Goal: Task Accomplishment & Management: Manage account settings

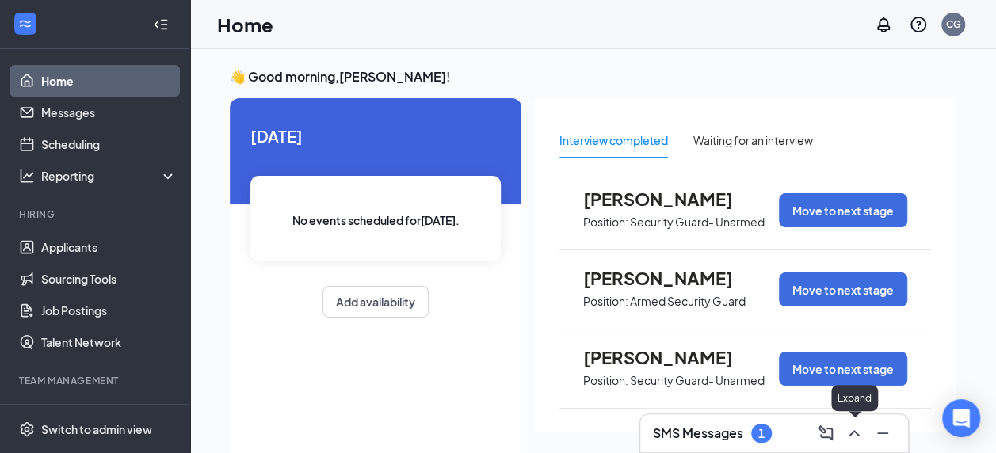
click at [851, 442] on icon "ChevronUp" at bounding box center [853, 433] width 19 height 19
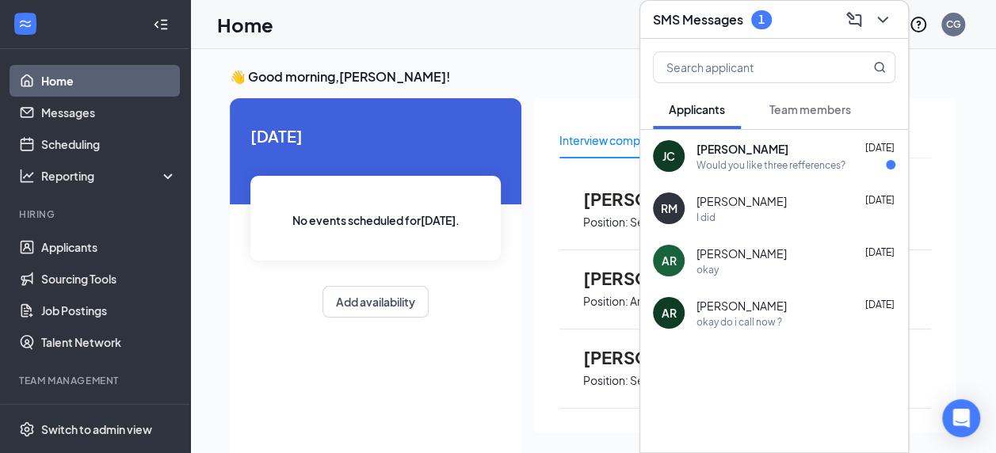
click at [723, 143] on span "[PERSON_NAME]" at bounding box center [742, 149] width 92 height 16
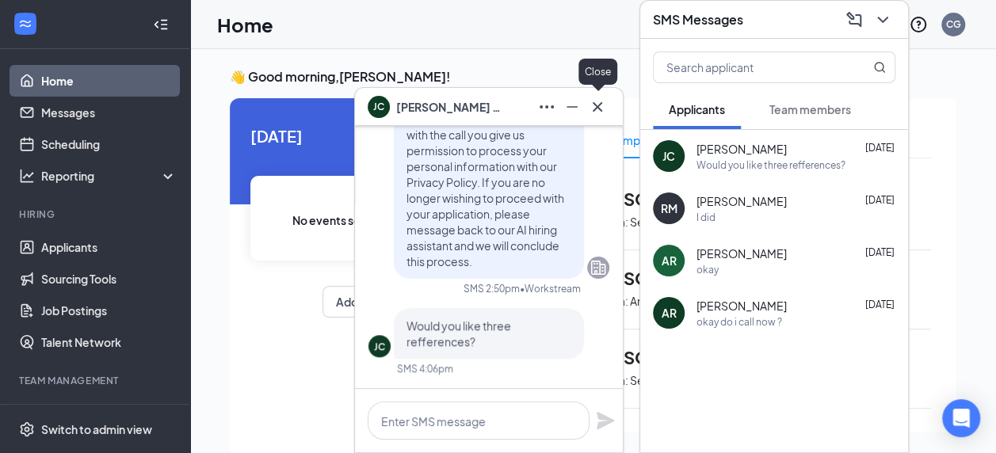
click at [592, 95] on button at bounding box center [597, 106] width 25 height 25
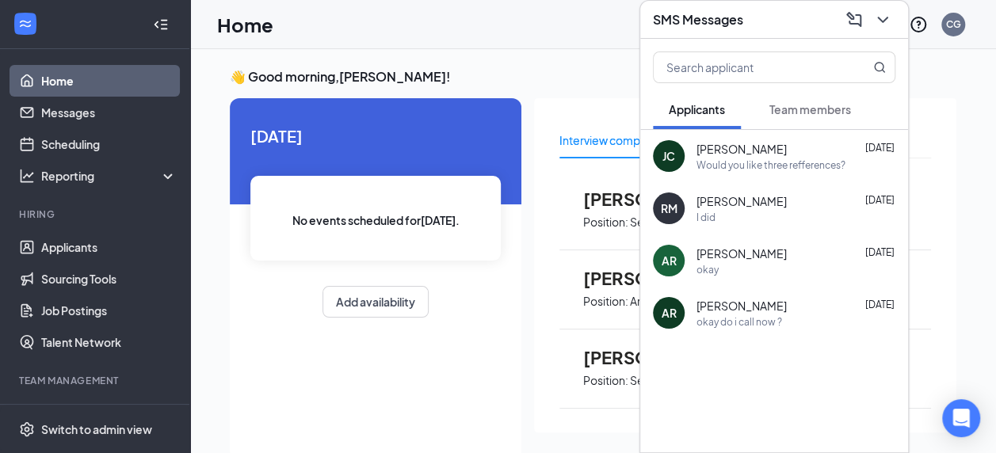
click at [712, 158] on div "Would you like three refferences?" at bounding box center [770, 164] width 149 height 13
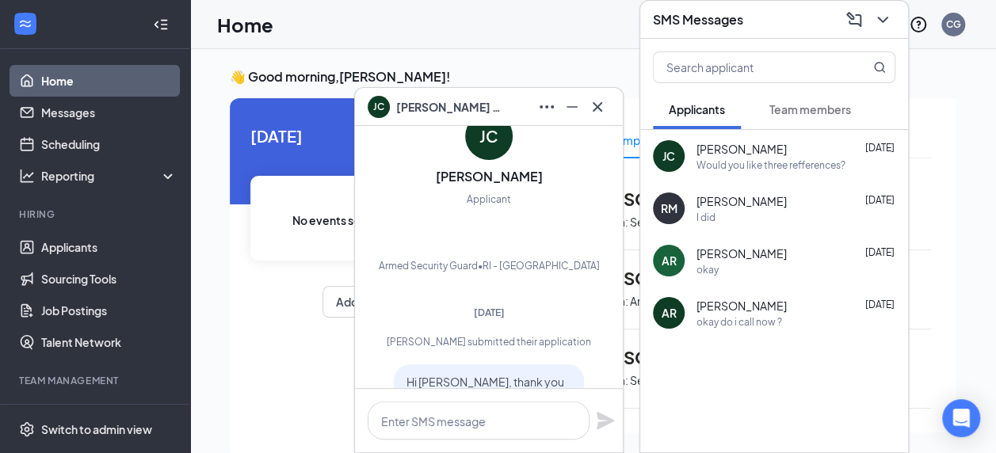
scroll to position [-565, 0]
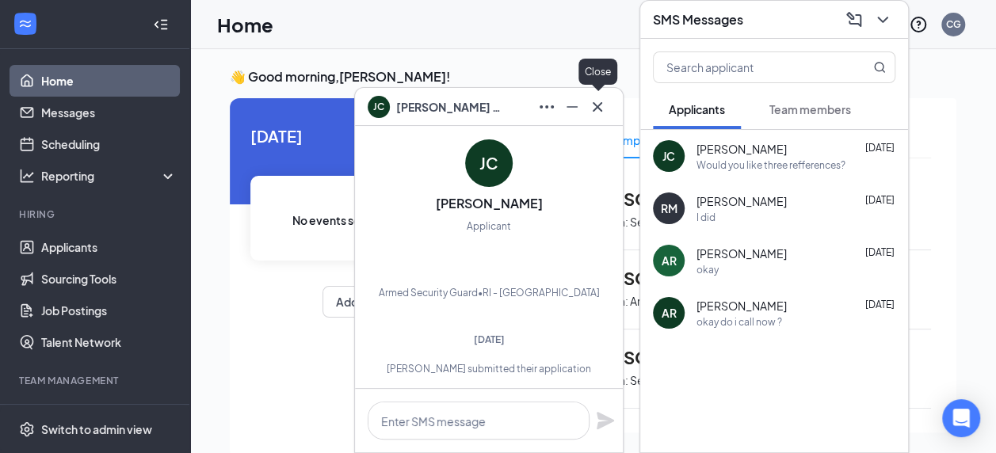
click at [602, 114] on icon "Cross" at bounding box center [597, 106] width 19 height 19
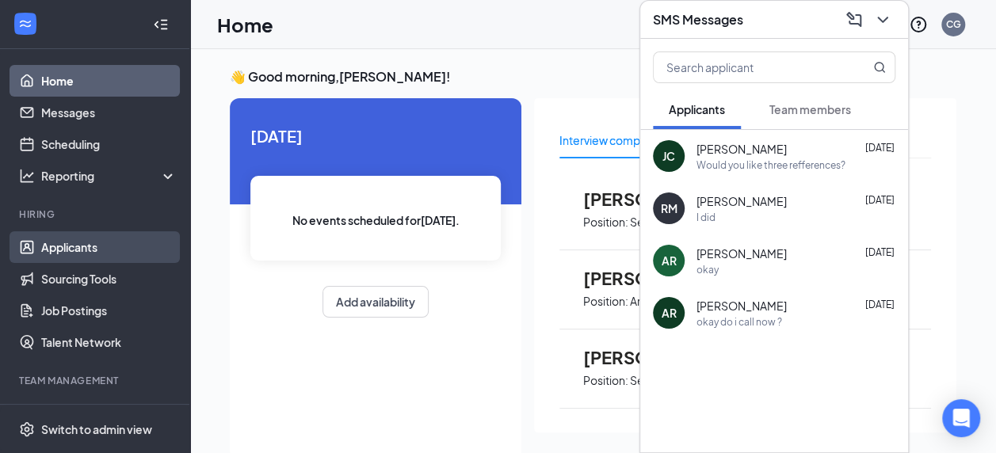
click at [51, 246] on link "Applicants" at bounding box center [108, 247] width 135 height 32
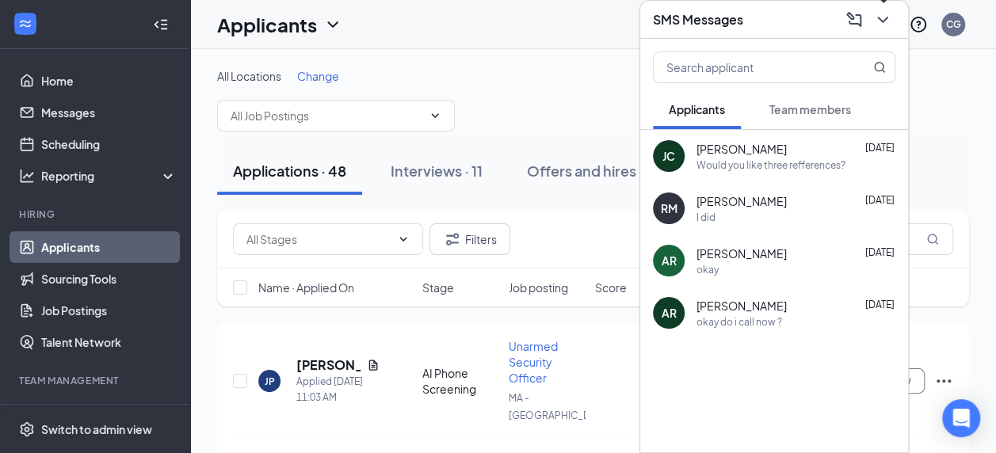
click at [890, 24] on icon "ChevronDown" at bounding box center [882, 19] width 19 height 19
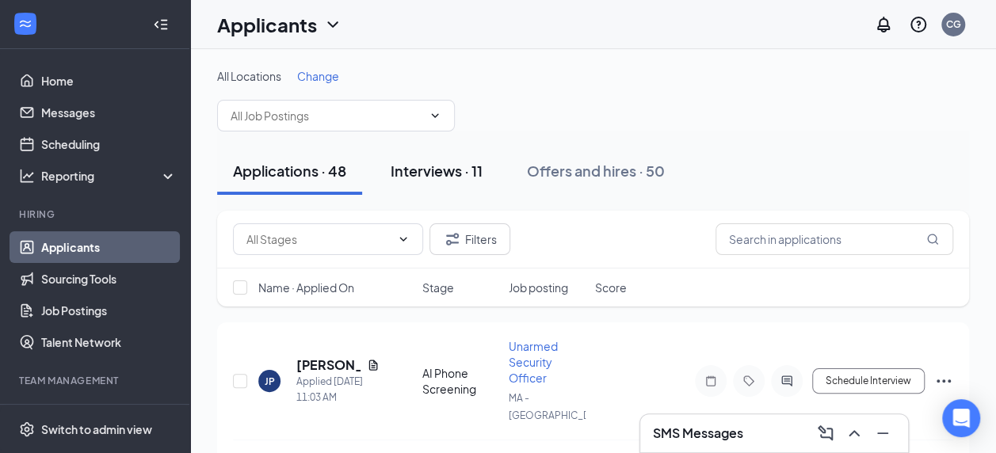
click at [451, 166] on div "Interviews · 11" at bounding box center [436, 171] width 92 height 20
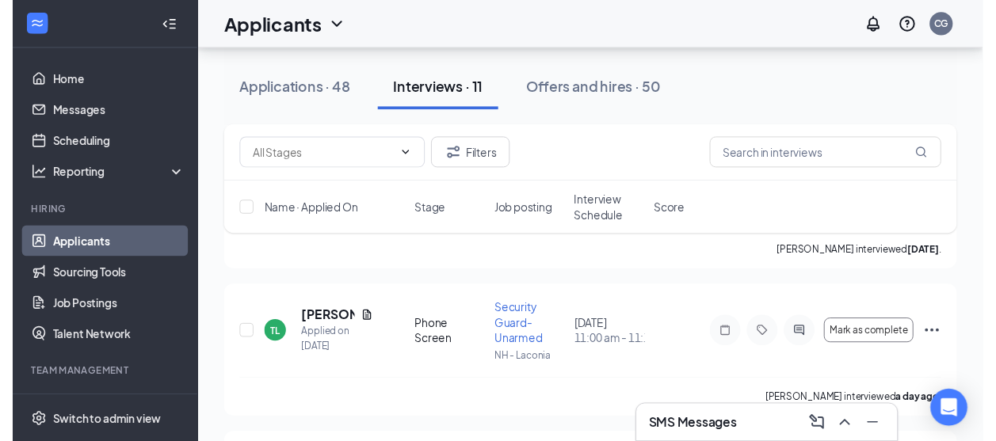
scroll to position [681, 0]
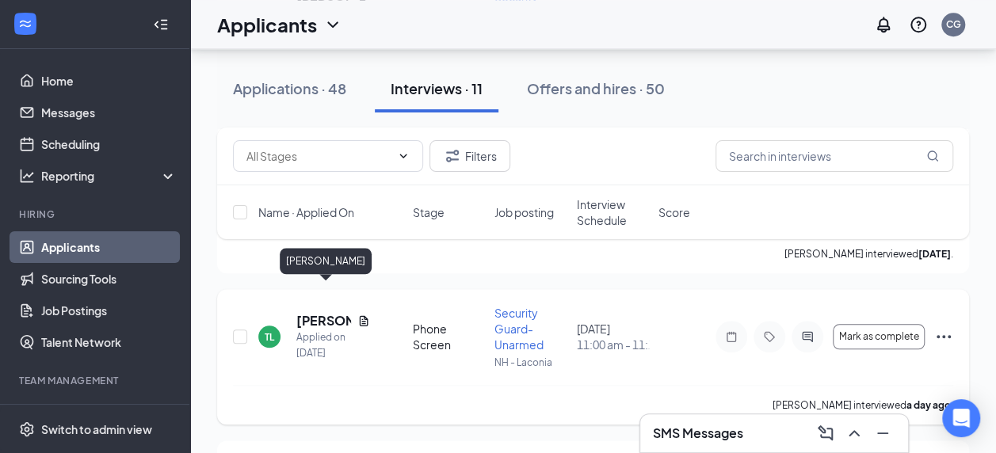
click at [322, 312] on h5 "[PERSON_NAME]" at bounding box center [323, 320] width 55 height 17
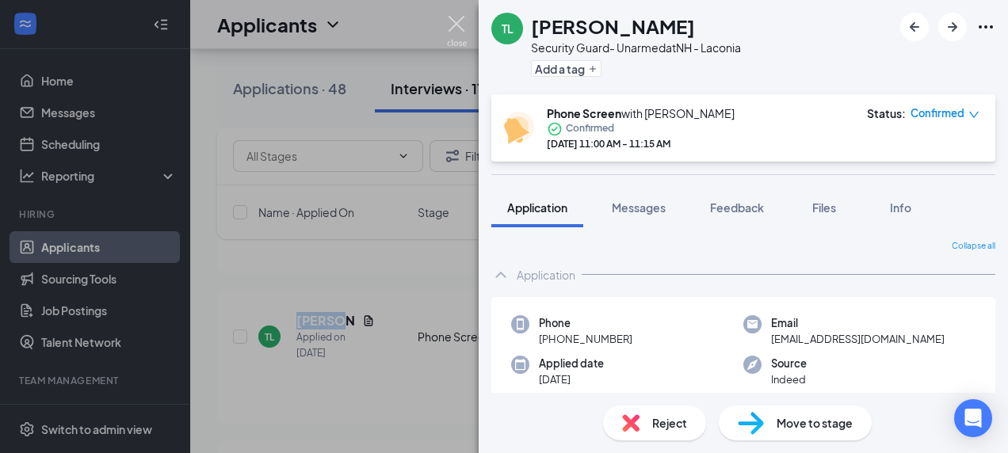
click at [448, 22] on img at bounding box center [457, 31] width 20 height 31
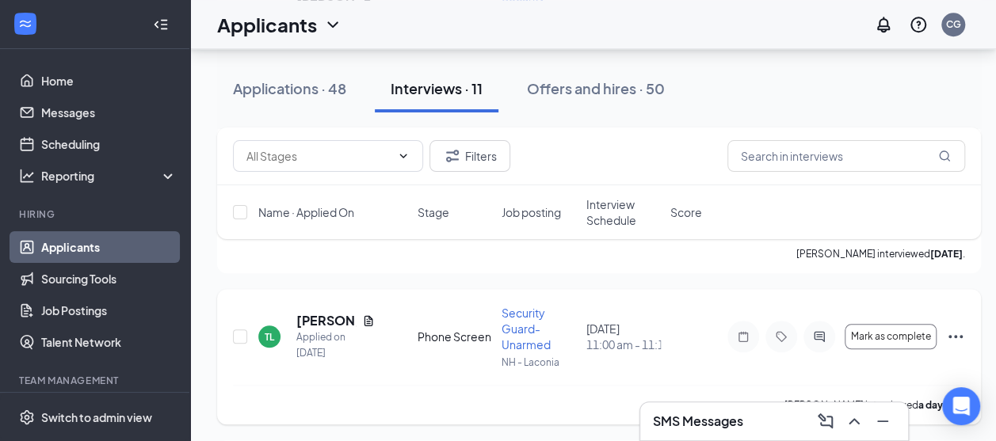
click at [947, 327] on icon "Ellipses" at bounding box center [955, 336] width 19 height 19
click at [911, 331] on span "Mark as complete" at bounding box center [891, 336] width 80 height 11
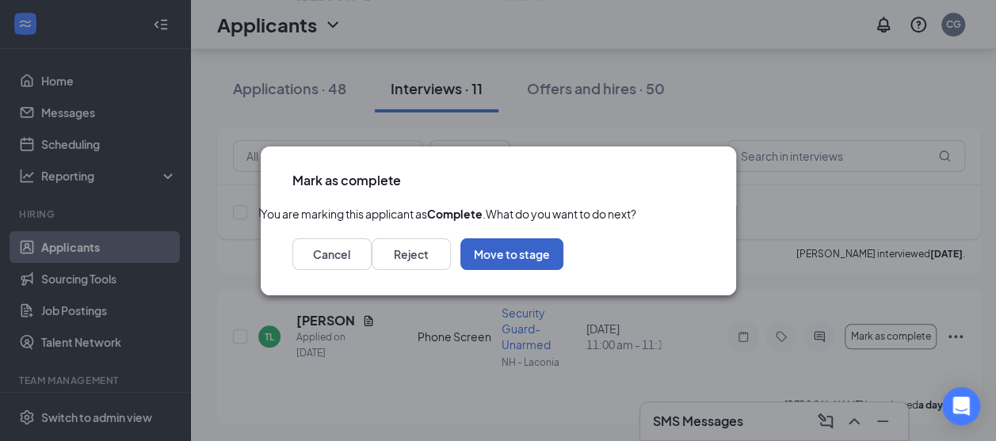
click at [563, 270] on button "Move to stage" at bounding box center [511, 254] width 103 height 32
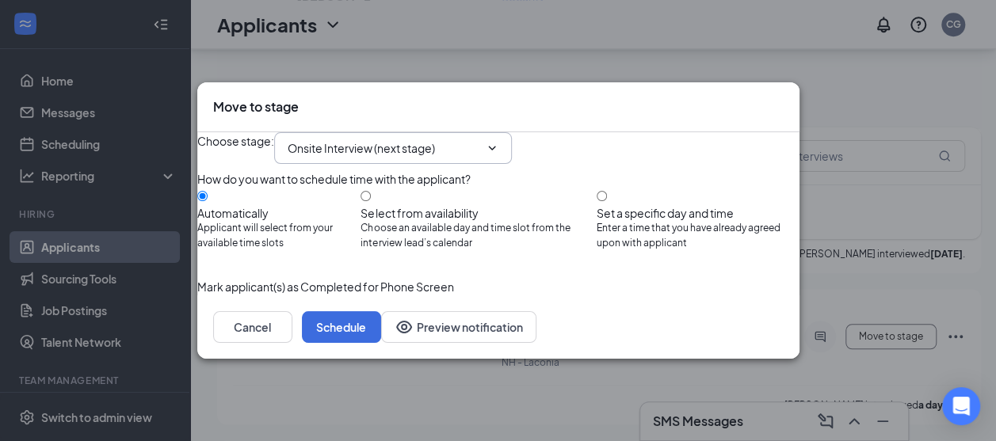
click at [415, 143] on span "Onsite Interview (next stage)" at bounding box center [393, 148] width 238 height 32
click at [413, 139] on input "Onsite Interview (next stage)" at bounding box center [384, 147] width 192 height 17
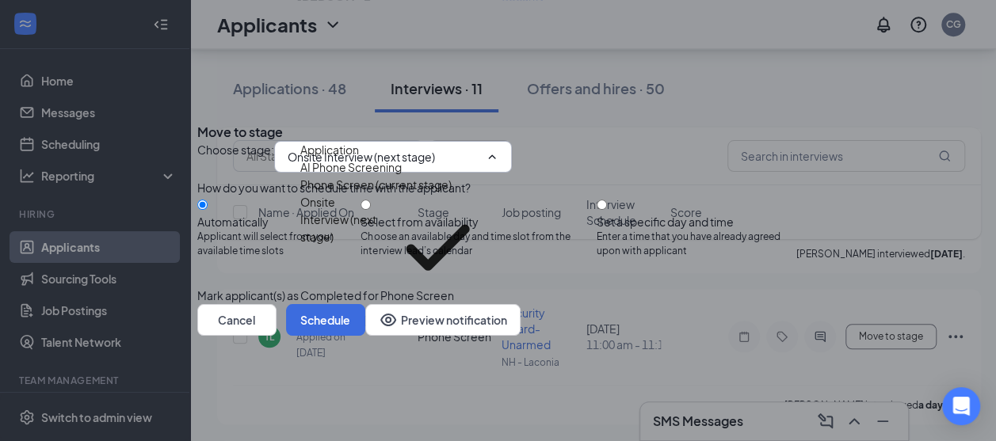
click at [420, 319] on div "Offer Letter" at bounding box center [396, 327] width 192 height 17
type input "Offer Letter"
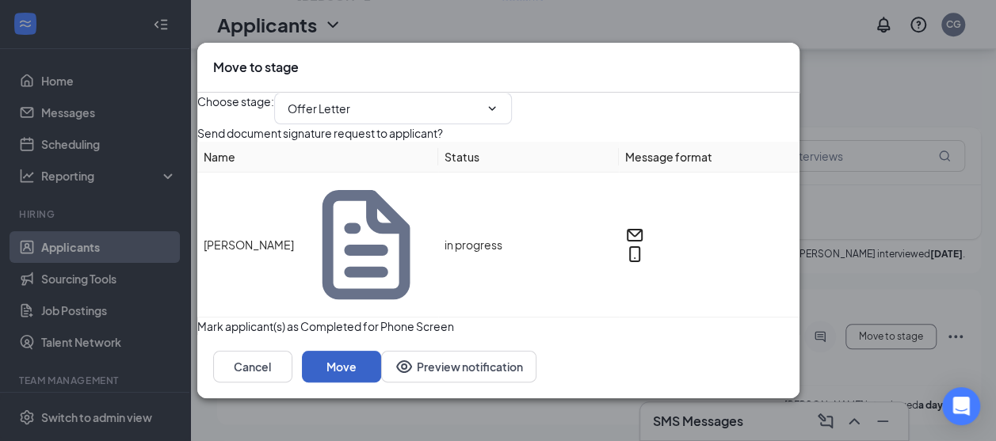
click at [381, 365] on button "Move" at bounding box center [341, 367] width 79 height 32
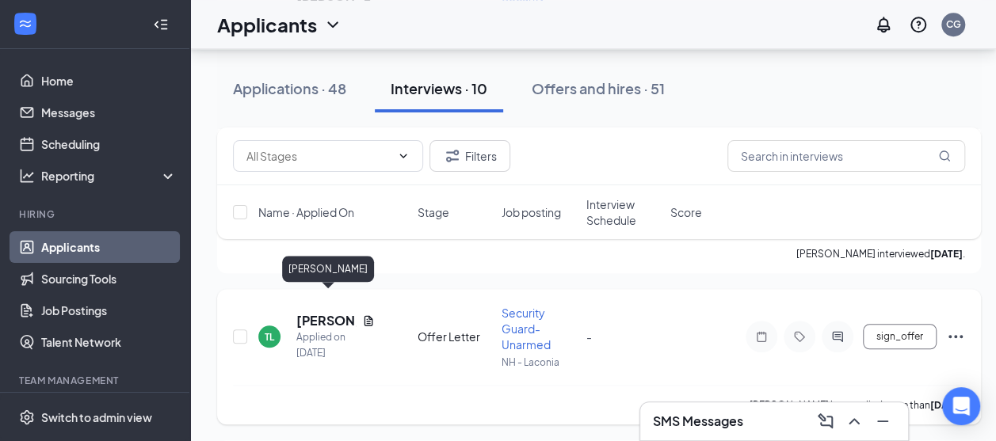
click at [333, 312] on h5 "[PERSON_NAME]" at bounding box center [325, 320] width 59 height 17
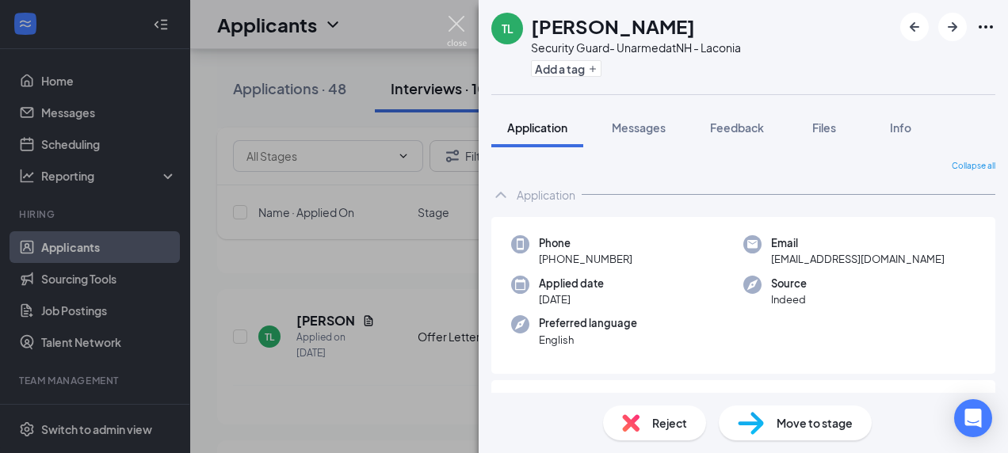
click at [463, 30] on img at bounding box center [457, 31] width 20 height 31
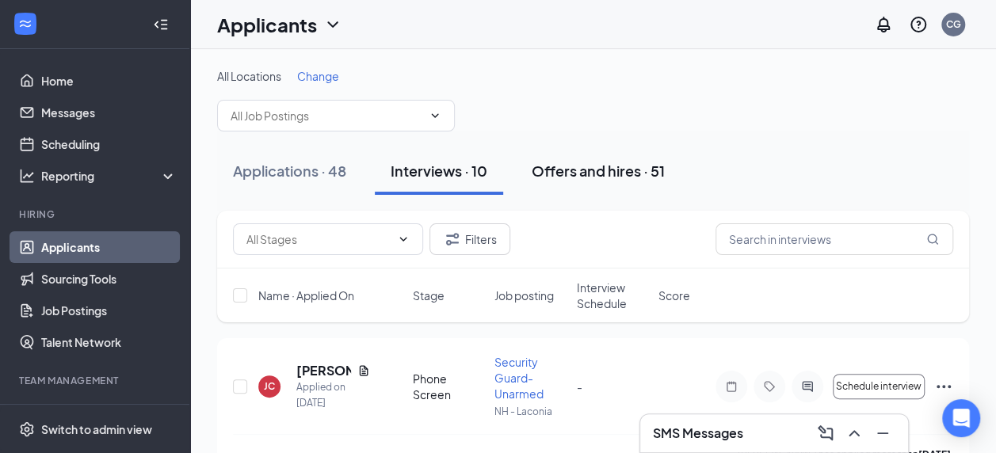
click at [605, 161] on div "Offers and hires · 51" at bounding box center [597, 171] width 133 height 20
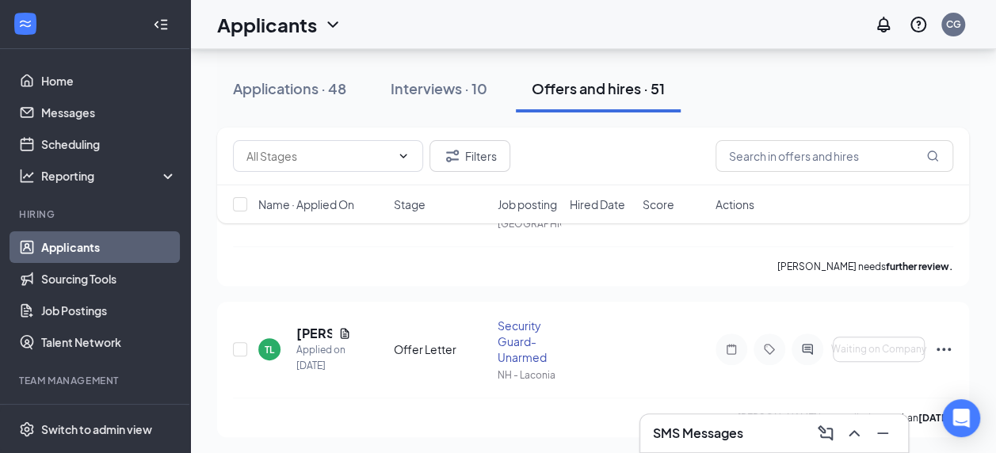
scroll to position [215, 0]
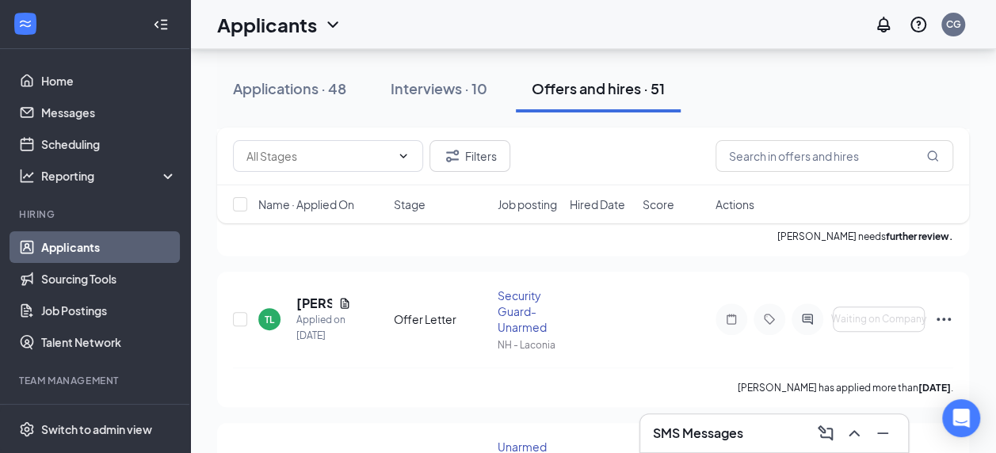
click at [140, 236] on link "Applicants" at bounding box center [108, 247] width 135 height 32
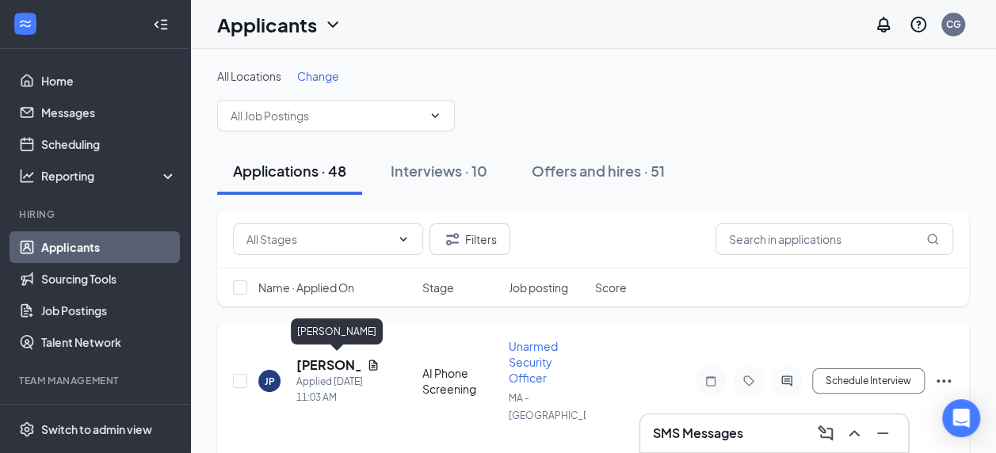
click at [321, 362] on h5 "[PERSON_NAME]" at bounding box center [328, 364] width 64 height 17
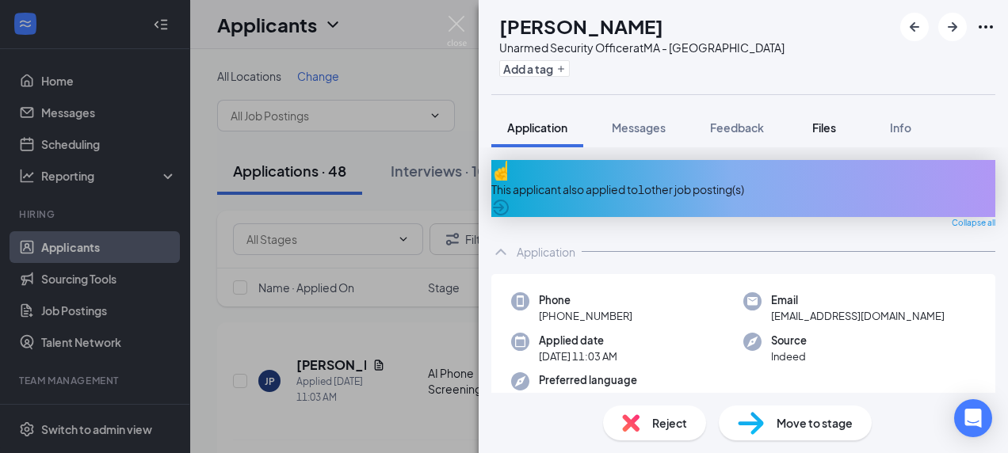
click at [813, 133] on span "Files" at bounding box center [824, 127] width 24 height 14
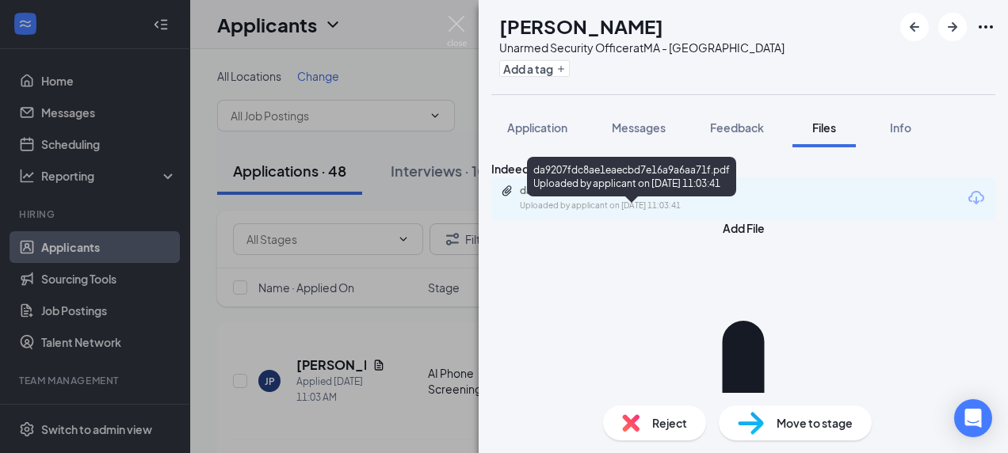
click at [639, 212] on div "Uploaded by applicant on [DATE] 11:03:41" at bounding box center [639, 206] width 238 height 13
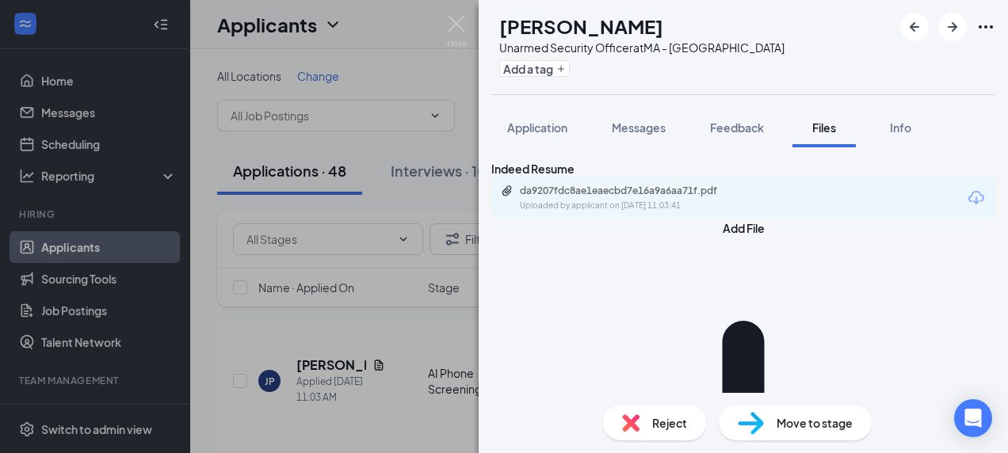
click at [624, 417] on img at bounding box center [630, 422] width 17 height 17
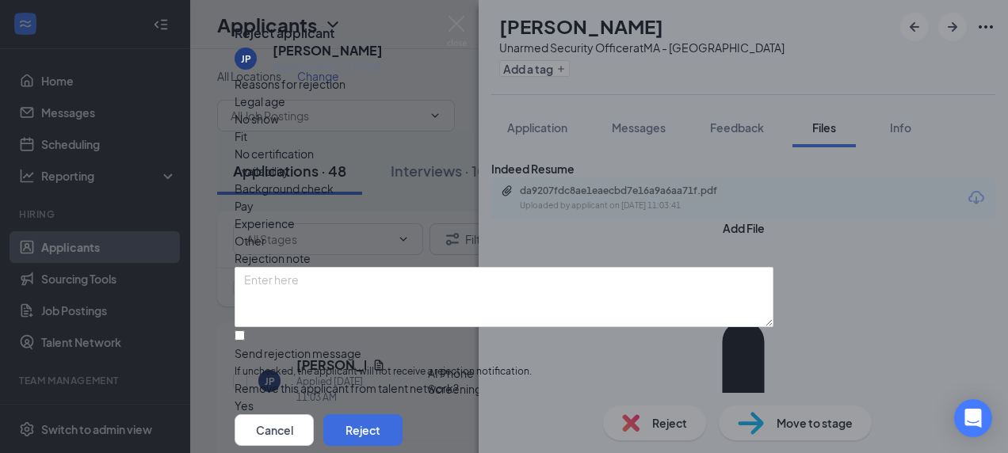
click at [295, 229] on span "Experience" at bounding box center [264, 223] width 60 height 17
click at [499, 226] on div "Experience" at bounding box center [503, 223] width 539 height 17
click at [289, 180] on span "Availability" at bounding box center [261, 170] width 55 height 17
click at [402, 414] on button "Reject" at bounding box center [362, 430] width 79 height 32
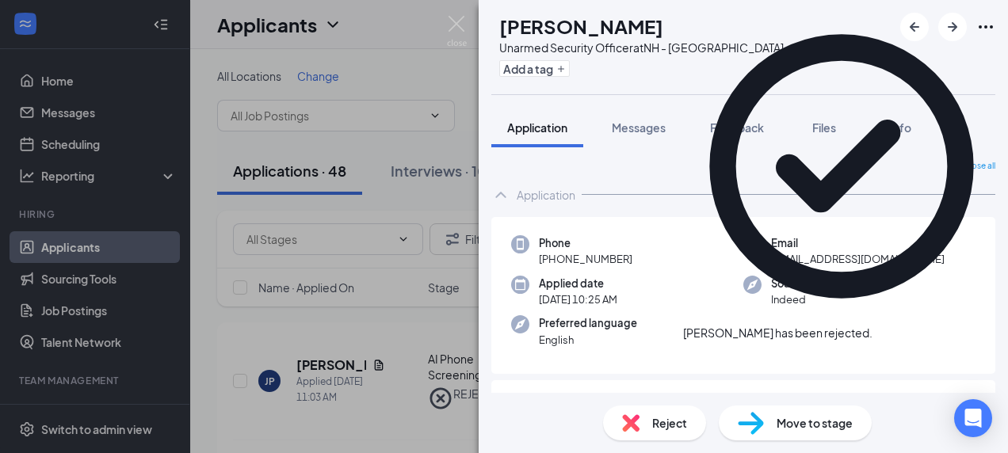
click at [872, 325] on icon "Cross" at bounding box center [872, 325] width 0 height 0
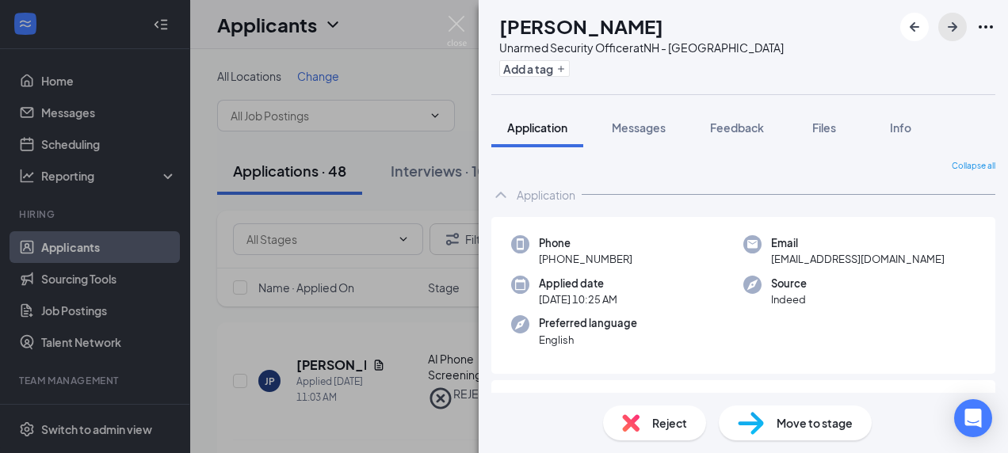
click at [944, 32] on icon "ArrowRight" at bounding box center [952, 26] width 19 height 19
click at [819, 128] on span "Files" at bounding box center [824, 127] width 24 height 14
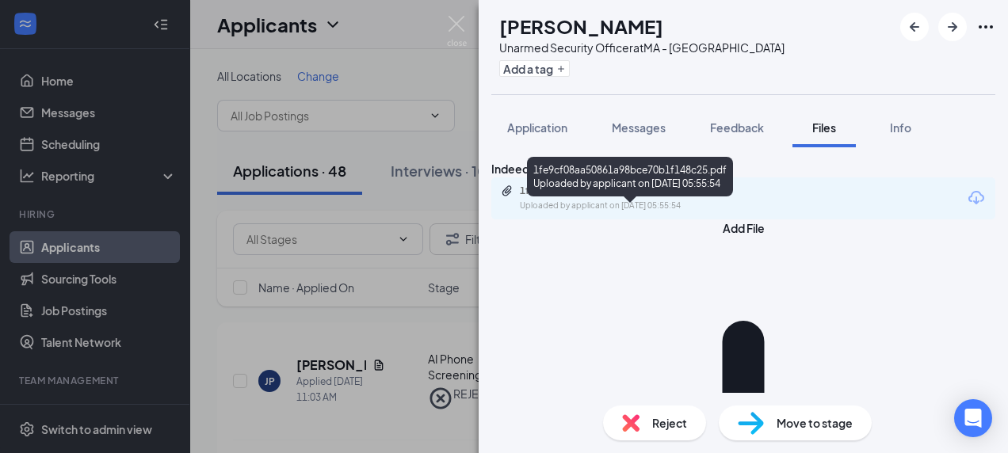
click at [613, 212] on div "Uploaded by applicant on [DATE] 05:55:54" at bounding box center [639, 206] width 238 height 13
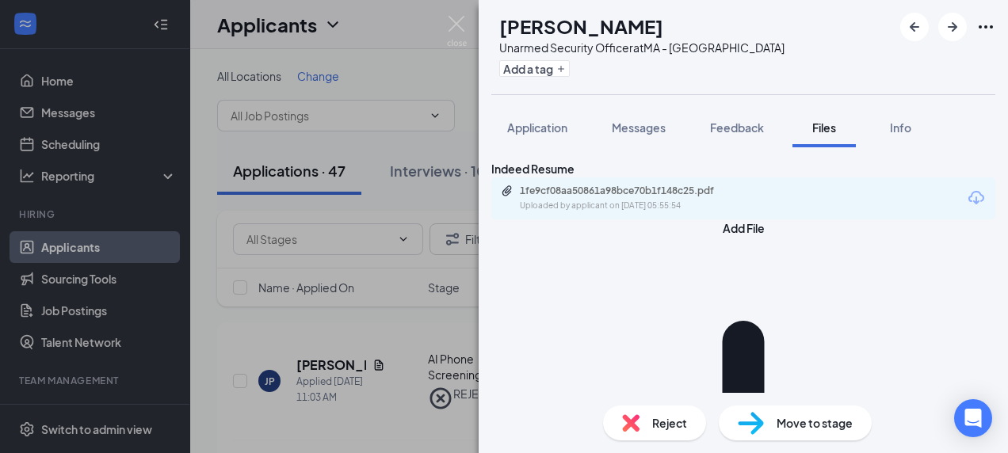
click at [659, 418] on span "Reject" at bounding box center [669, 422] width 35 height 17
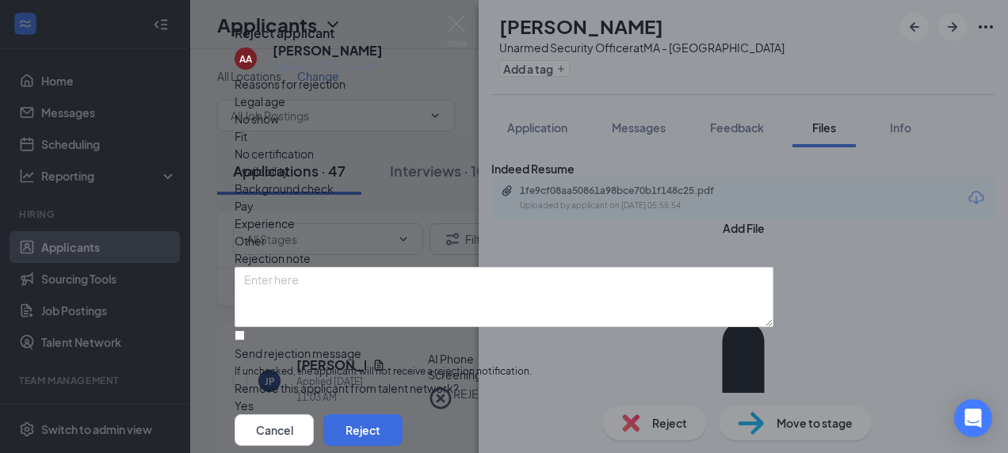
click at [295, 221] on span "Experience" at bounding box center [264, 223] width 60 height 17
click at [402, 414] on button "Reject" at bounding box center [362, 430] width 79 height 32
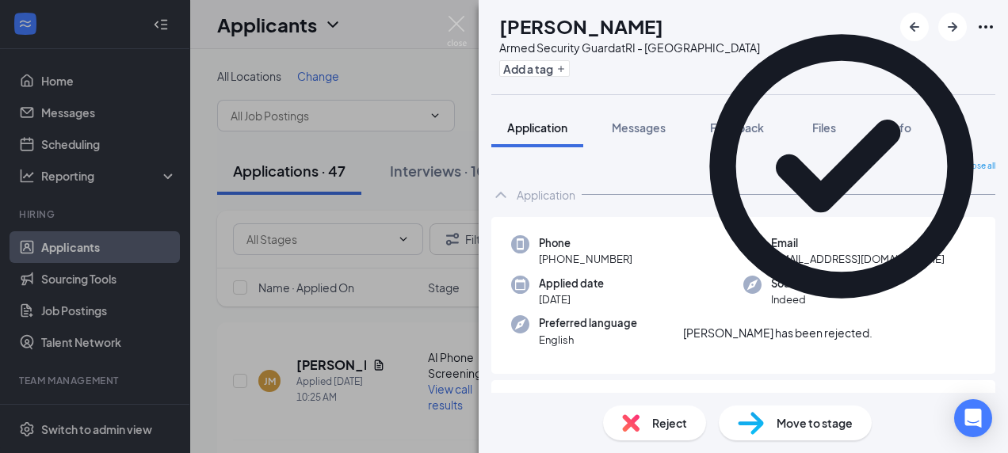
click at [872, 325] on icon "Cross" at bounding box center [872, 325] width 0 height 0
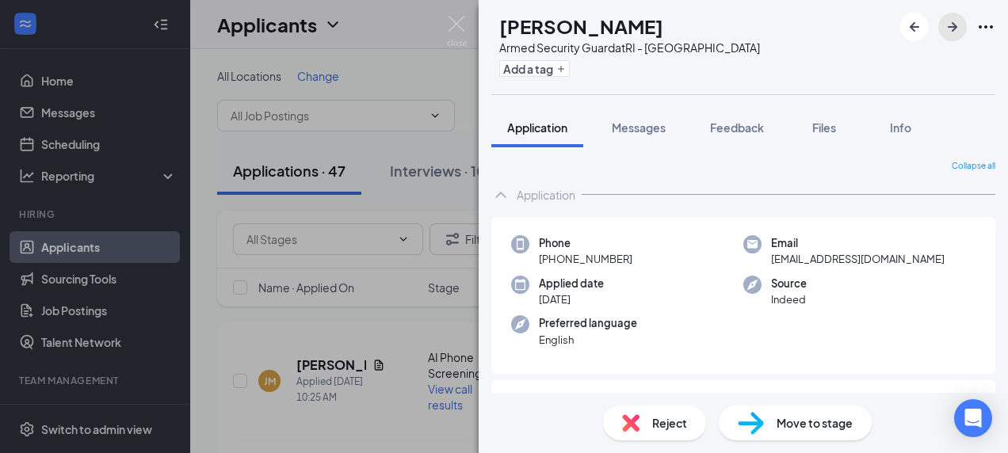
click at [957, 33] on icon "ArrowRight" at bounding box center [952, 26] width 19 height 19
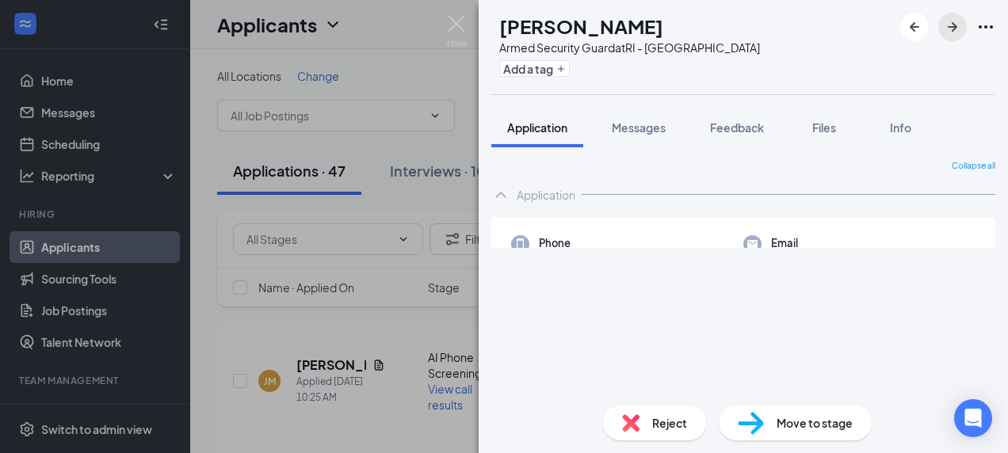
click at [957, 33] on icon "ArrowRight" at bounding box center [952, 26] width 19 height 19
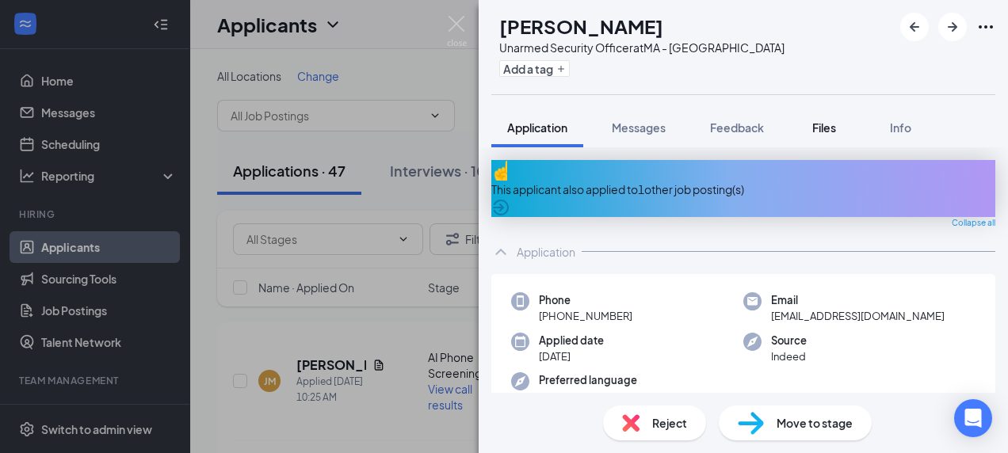
click at [821, 125] on span "Files" at bounding box center [824, 127] width 24 height 14
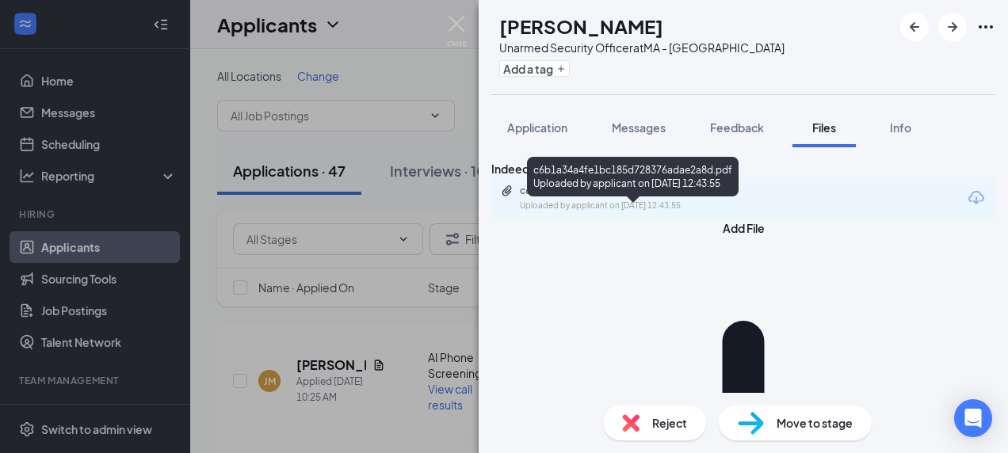
click at [585, 197] on div "c6b1a34a4fe1bc185d728376adae2a8d.pdf" at bounding box center [631, 191] width 222 height 13
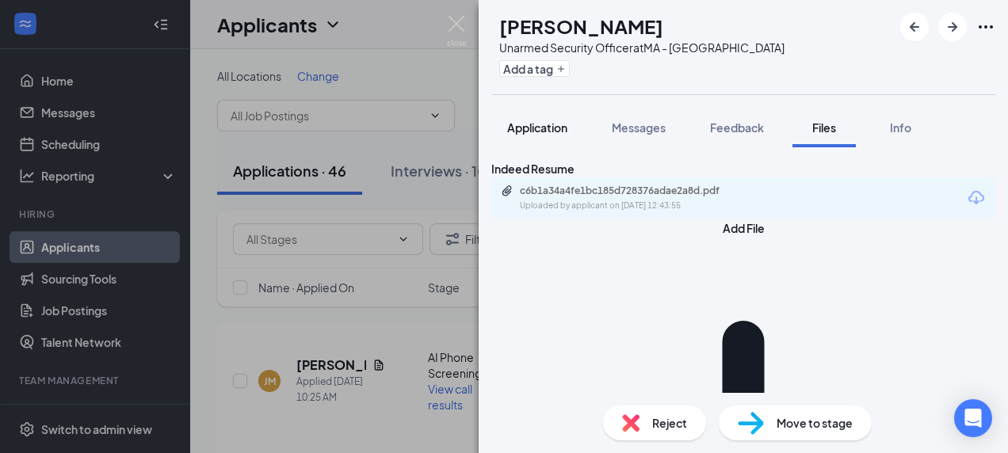
click at [572, 130] on button "Application" at bounding box center [537, 128] width 92 height 40
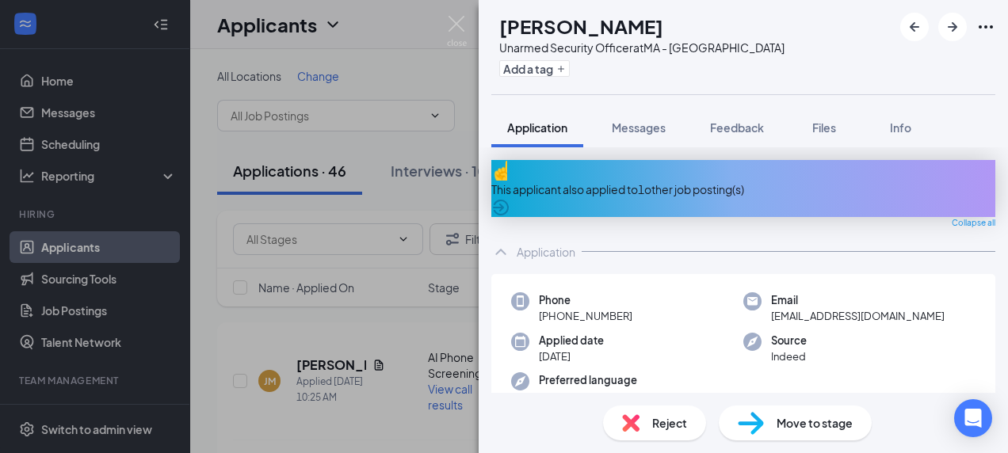
click at [650, 419] on div "Reject" at bounding box center [654, 423] width 103 height 35
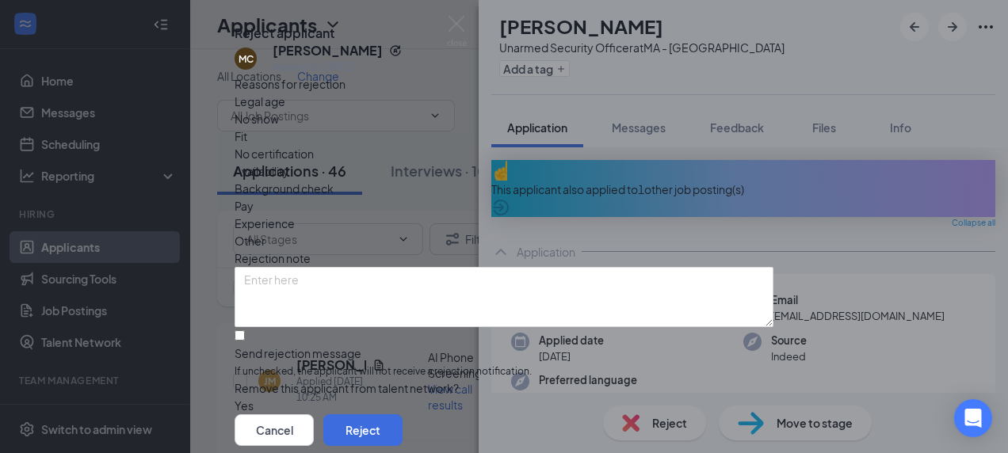
click at [289, 180] on span "Availability" at bounding box center [261, 170] width 55 height 17
click at [402, 414] on button "Reject" at bounding box center [362, 430] width 79 height 32
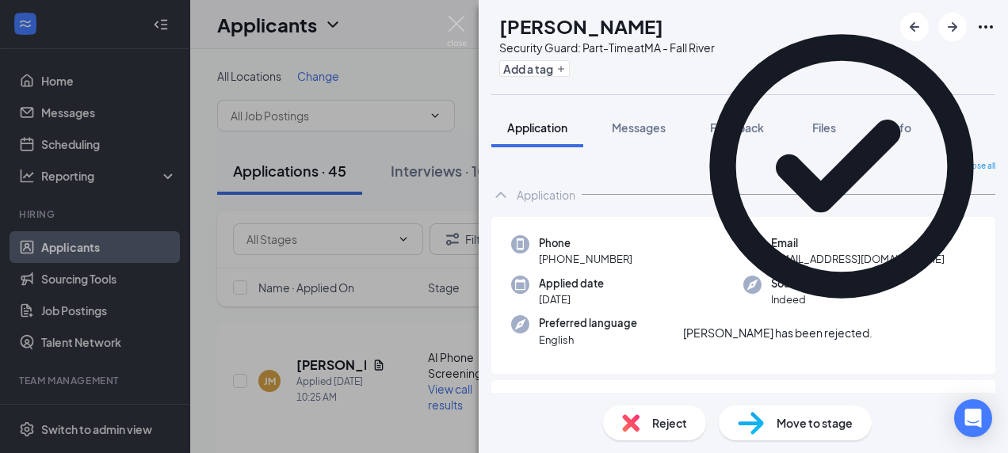
click at [886, 330] on icon "Cross" at bounding box center [882, 335] width 10 height 10
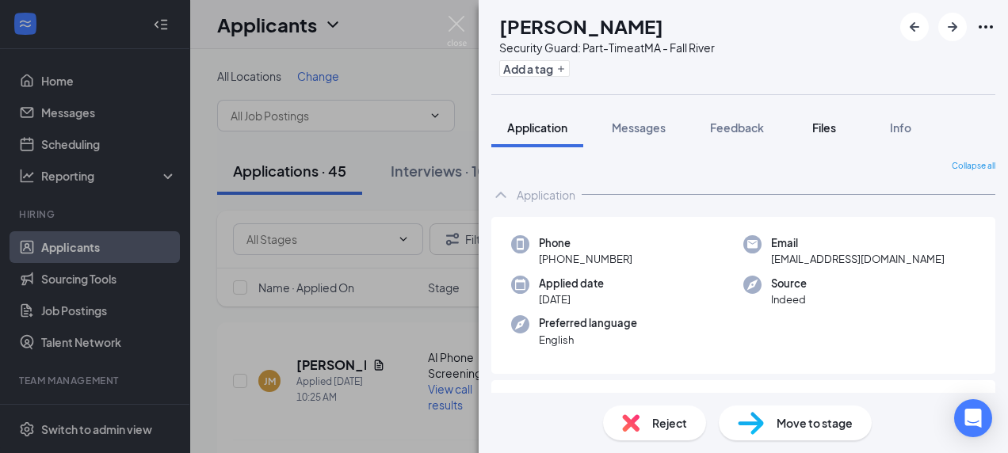
click at [816, 136] on button "Files" at bounding box center [823, 128] width 63 height 40
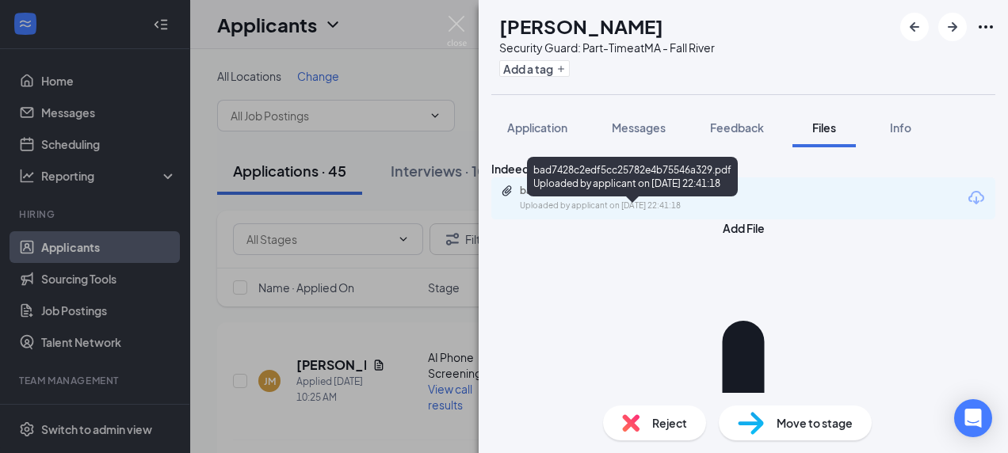
click at [619, 197] on div "bad7428c2edf5cc25782e4b75546a329.pdf" at bounding box center [631, 191] width 222 height 13
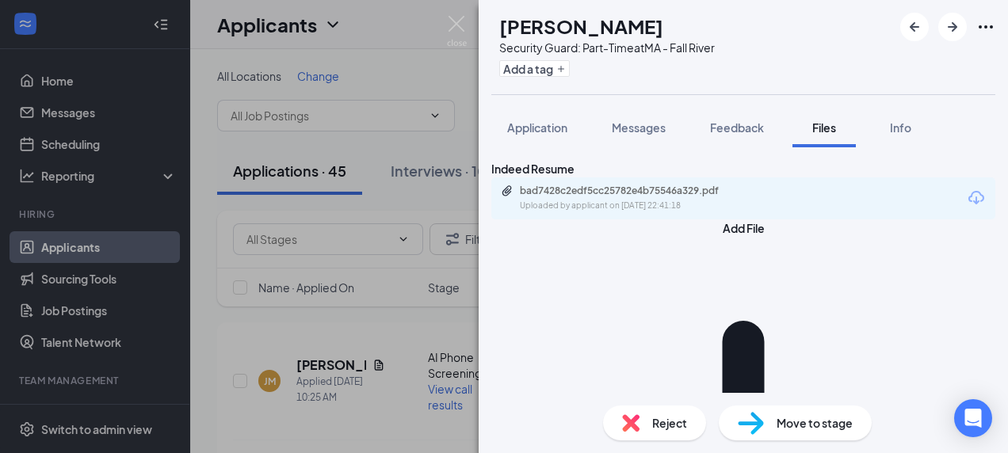
click at [669, 417] on span "Reject" at bounding box center [669, 422] width 35 height 17
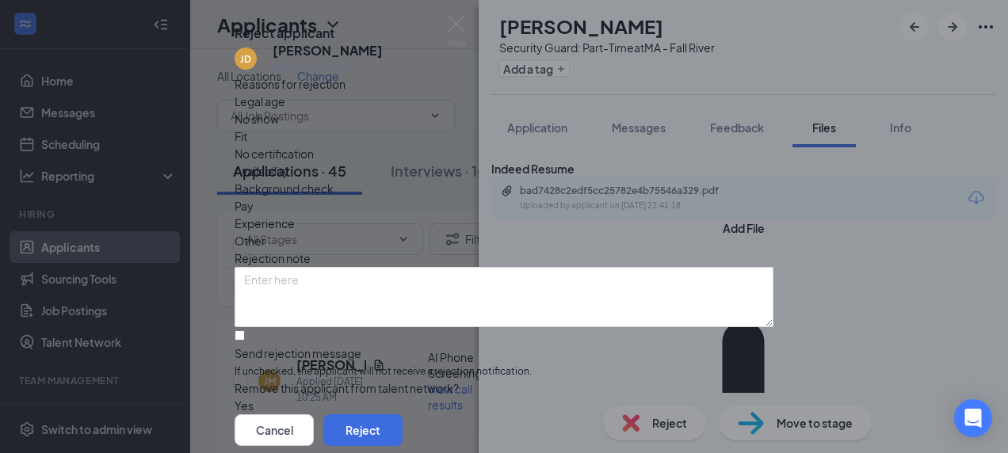
click at [295, 230] on span "Experience" at bounding box center [264, 223] width 60 height 17
click at [402, 414] on button "Reject" at bounding box center [362, 430] width 79 height 32
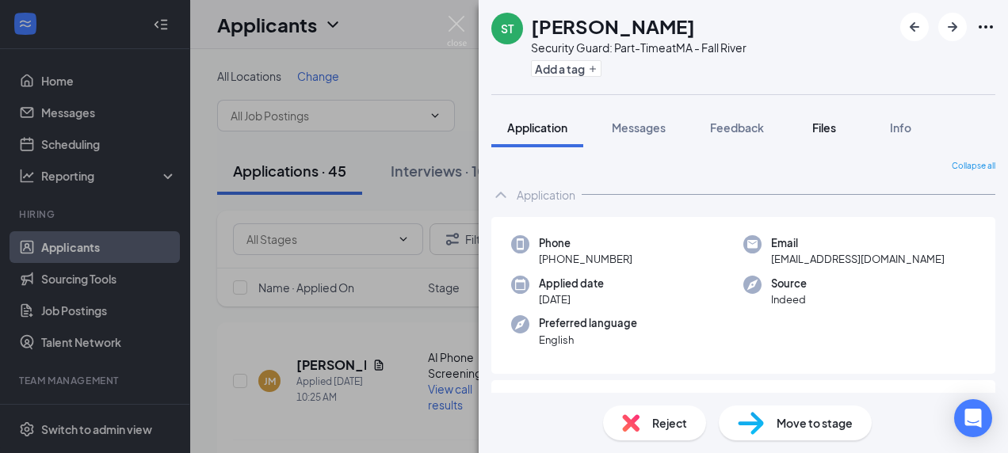
click at [827, 132] on span "Files" at bounding box center [824, 127] width 24 height 14
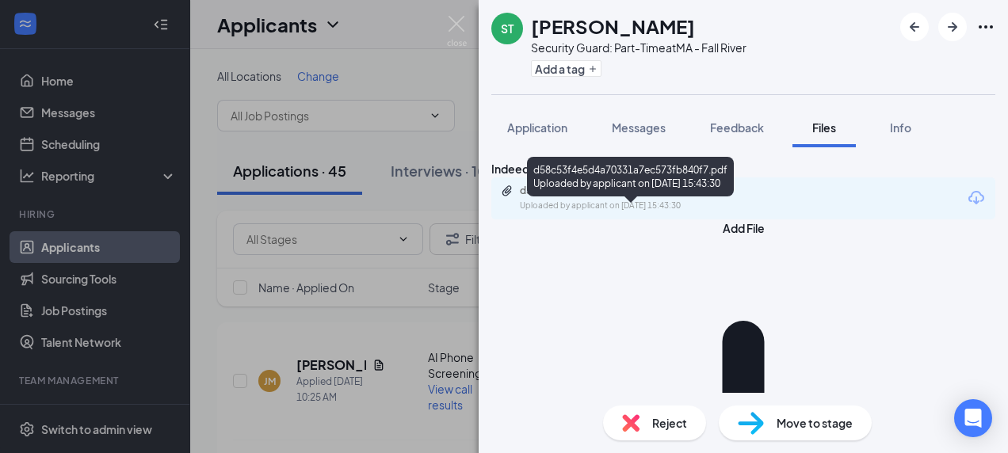
click at [664, 197] on div "d58c53f4e5d4a70331a7ec573fb840f7.pdf" at bounding box center [631, 191] width 222 height 13
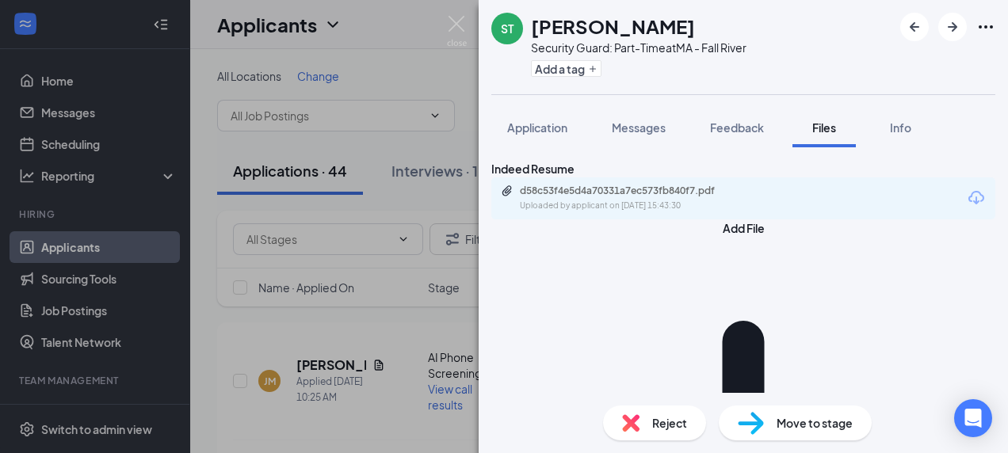
click at [650, 411] on div "Reject" at bounding box center [654, 423] width 103 height 35
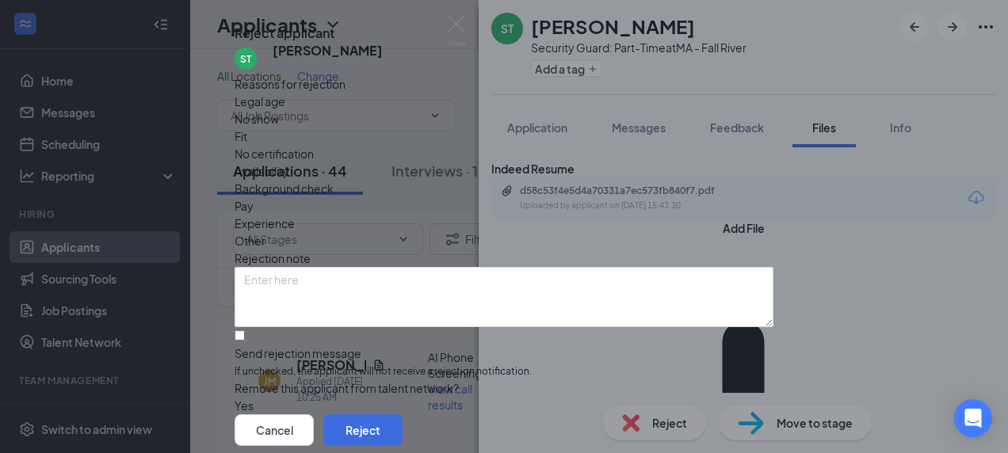
click at [488, 232] on div "Experience" at bounding box center [503, 223] width 539 height 17
click at [314, 414] on button "Cancel" at bounding box center [273, 430] width 79 height 32
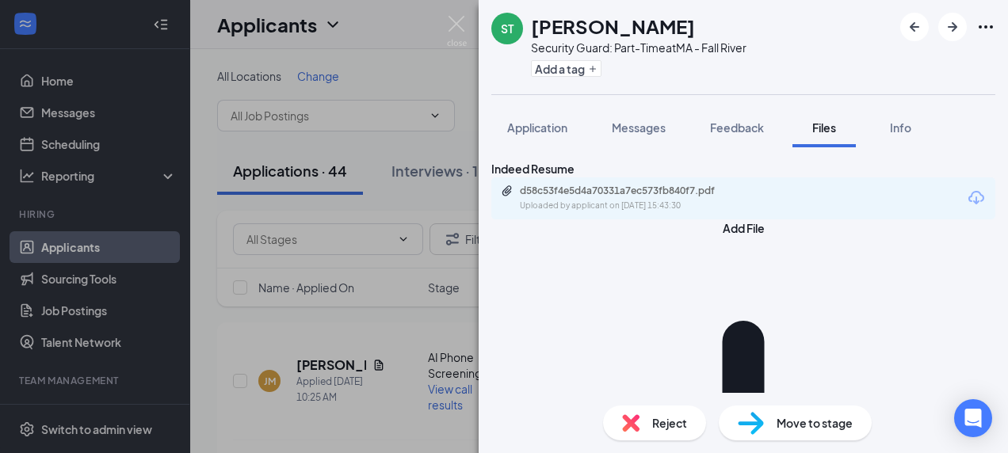
click at [768, 431] on div "Move to stage" at bounding box center [794, 423] width 153 height 35
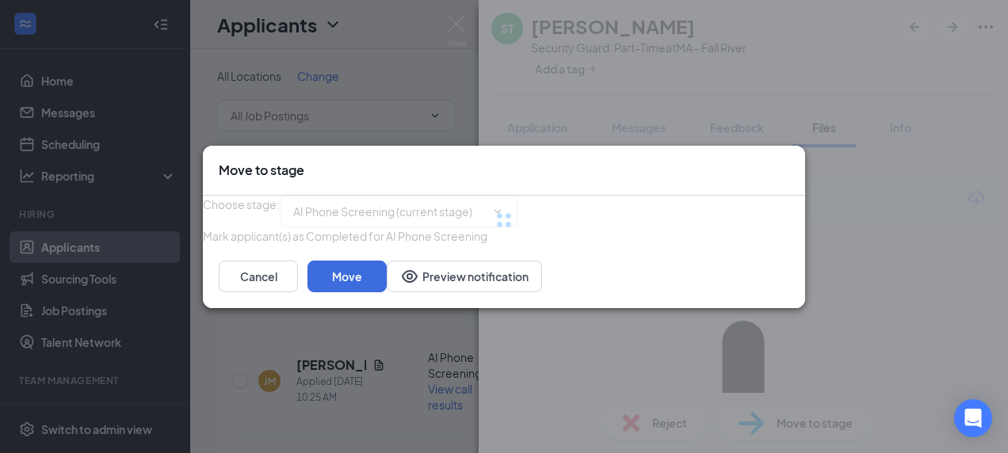
type input "Phone Screen (next stage)"
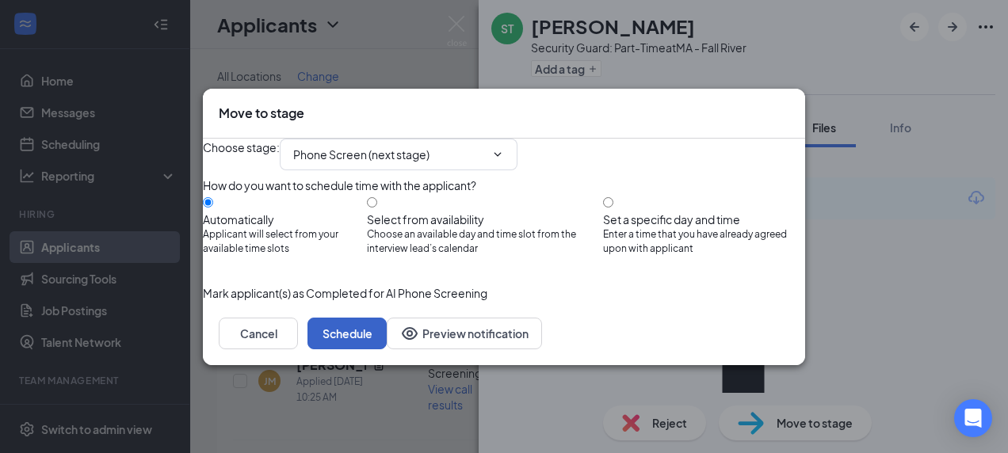
click at [387, 349] on button "Schedule" at bounding box center [346, 334] width 79 height 32
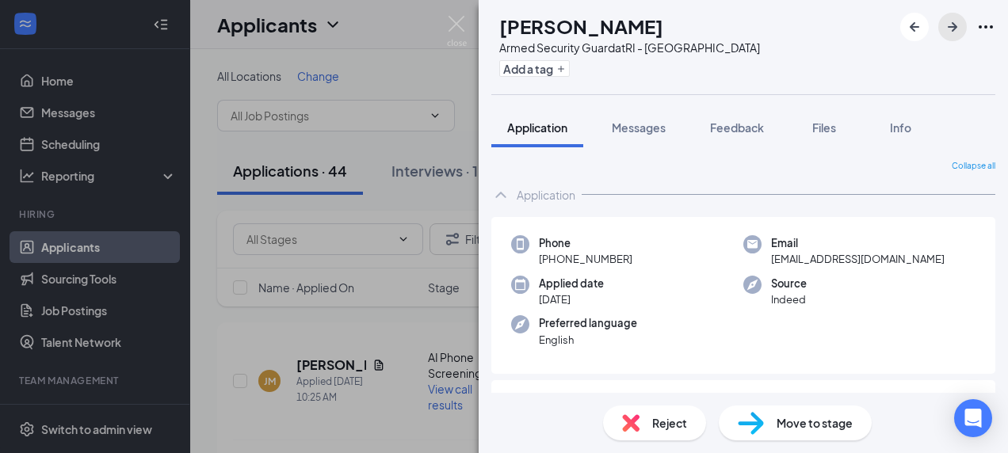
click at [949, 34] on icon "ArrowRight" at bounding box center [952, 26] width 19 height 19
click at [822, 137] on button "Files" at bounding box center [823, 128] width 63 height 40
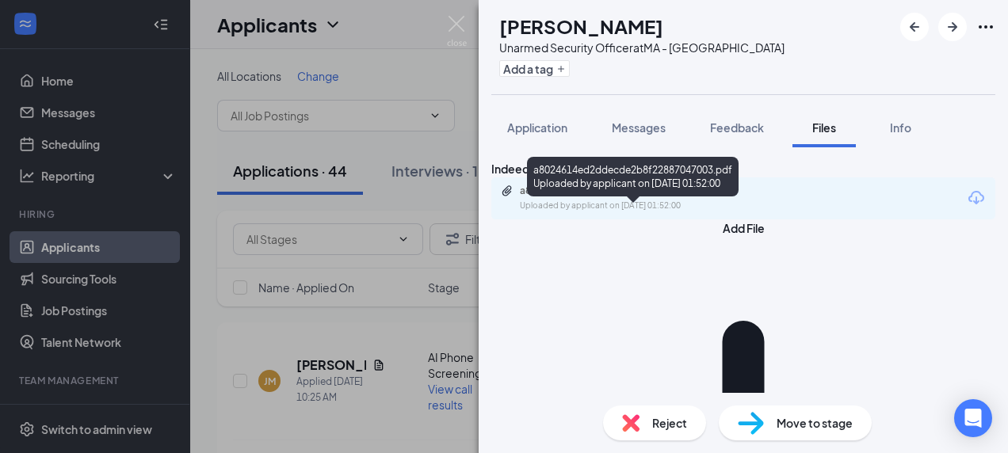
click at [660, 212] on div "Uploaded by applicant on [DATE] 01:52:00" at bounding box center [639, 206] width 238 height 13
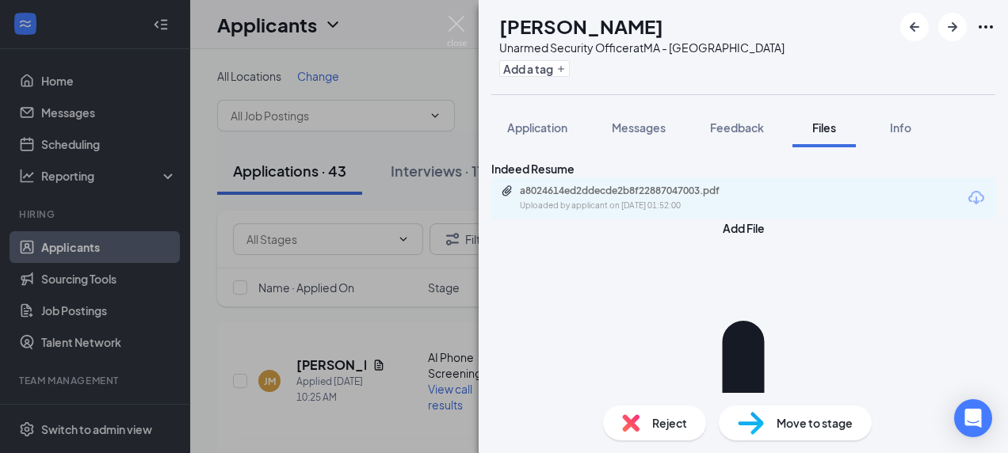
click at [768, 435] on div "Move to stage" at bounding box center [794, 423] width 153 height 35
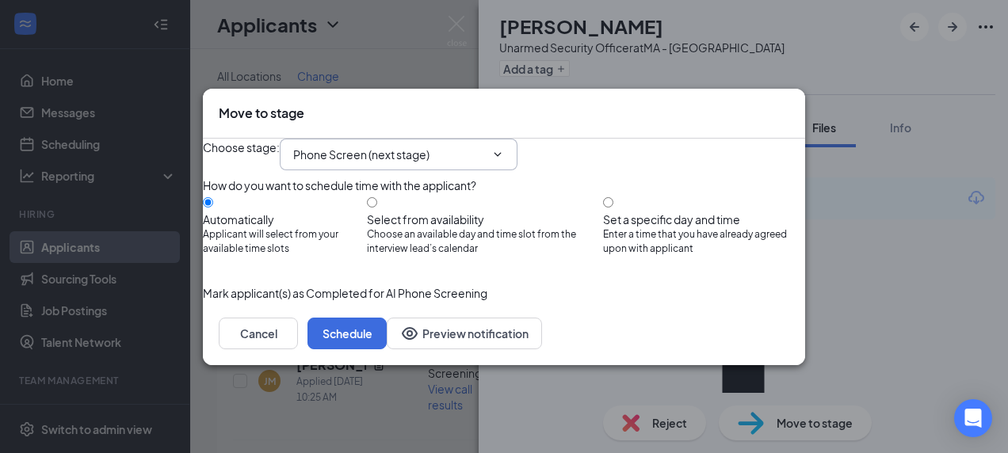
click at [504, 148] on icon "ChevronDown" at bounding box center [497, 154] width 13 height 13
click at [429, 146] on input "Phone Screen (next stage)" at bounding box center [389, 154] width 192 height 17
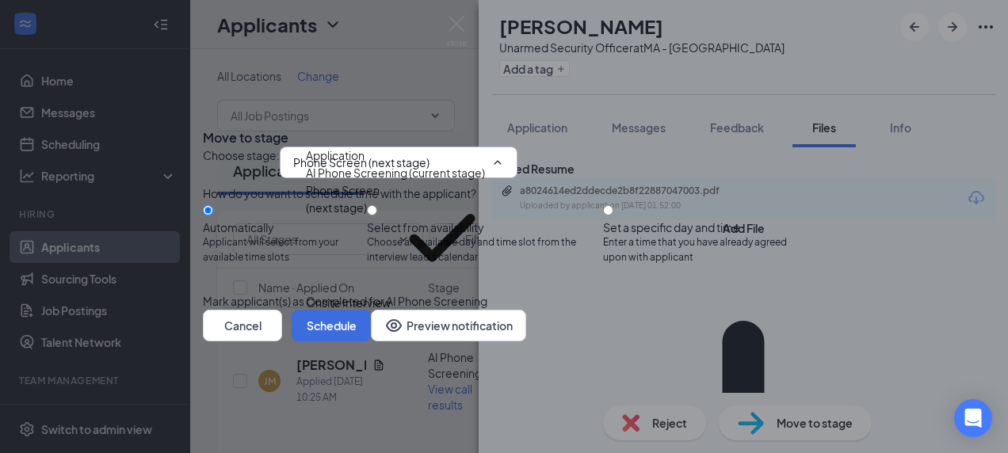
click at [368, 329] on div "Offer Letter" at bounding box center [337, 337] width 63 height 17
type input "Offer Letter"
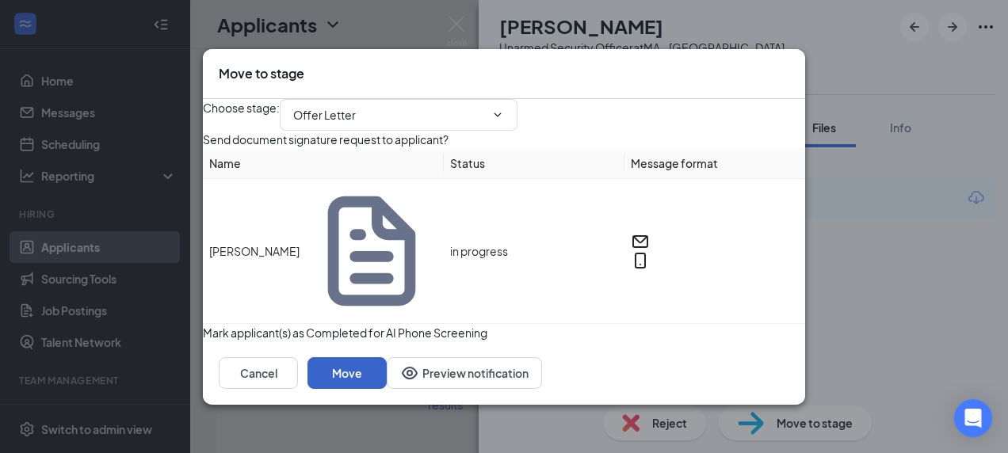
click at [387, 361] on button "Move" at bounding box center [346, 373] width 79 height 32
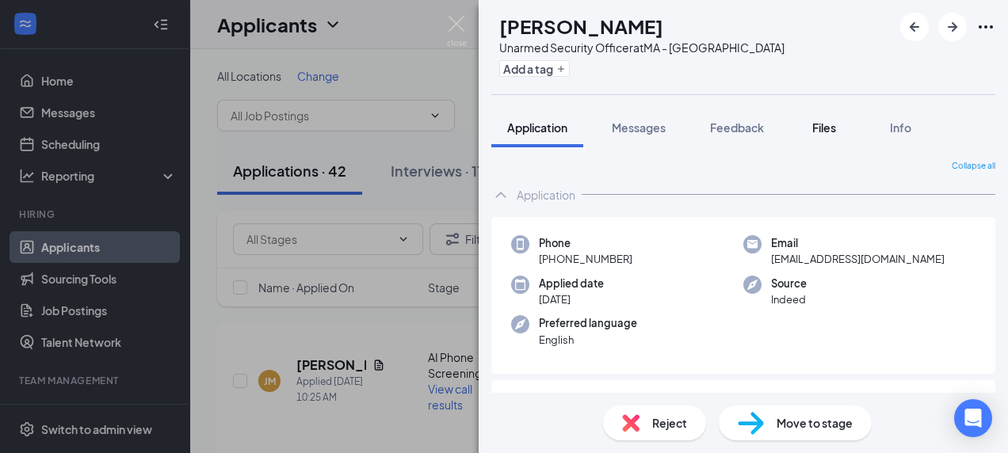
click at [825, 128] on span "Files" at bounding box center [824, 127] width 24 height 14
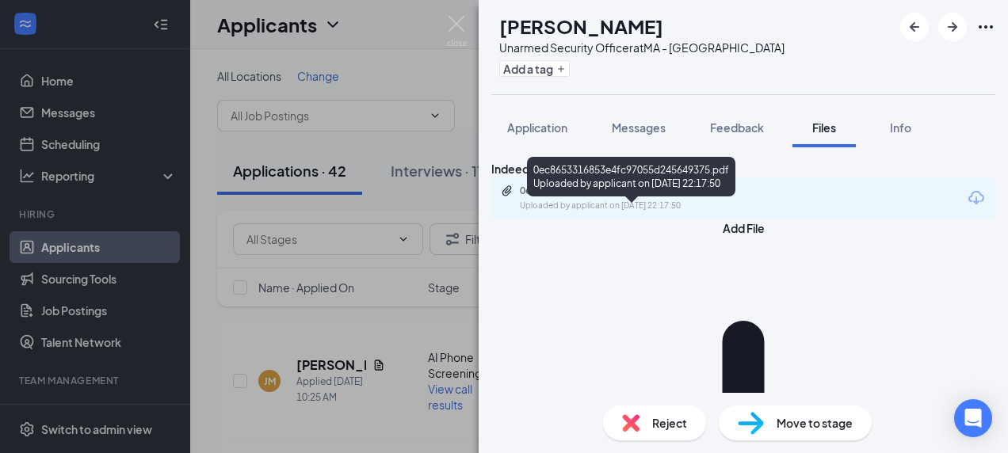
click at [601, 212] on div "Uploaded by applicant on [DATE] 22:17:50" at bounding box center [639, 206] width 238 height 13
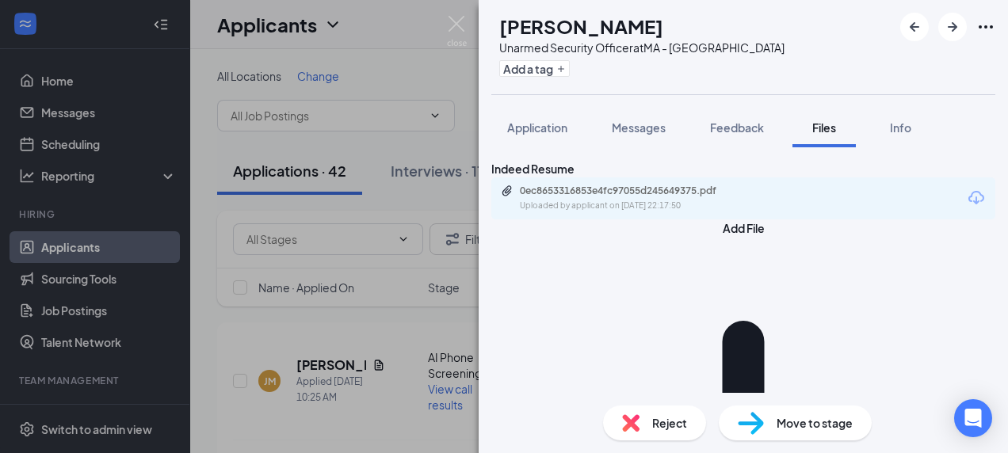
click at [638, 418] on img at bounding box center [630, 422] width 17 height 17
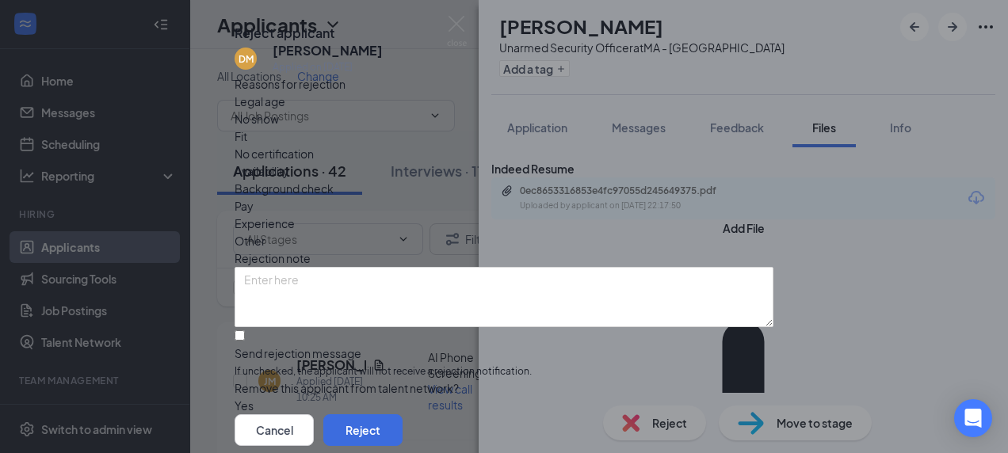
click at [295, 232] on span "Experience" at bounding box center [264, 223] width 60 height 17
click at [402, 414] on button "Reject" at bounding box center [362, 430] width 79 height 32
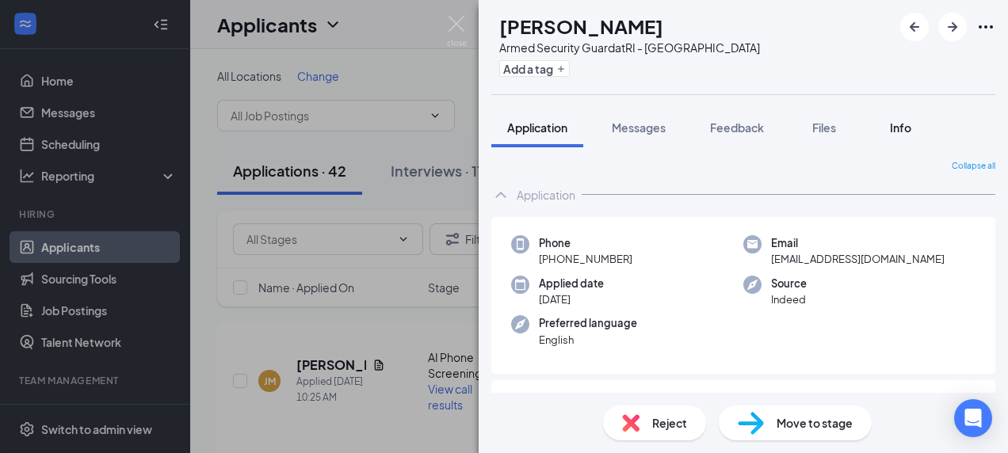
click at [903, 124] on span "Info" at bounding box center [900, 127] width 21 height 14
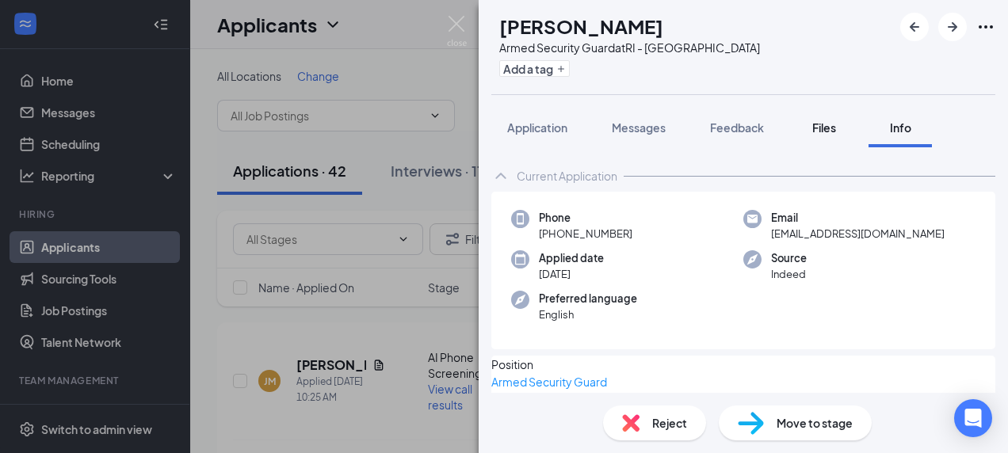
click at [815, 129] on span "Files" at bounding box center [824, 127] width 24 height 14
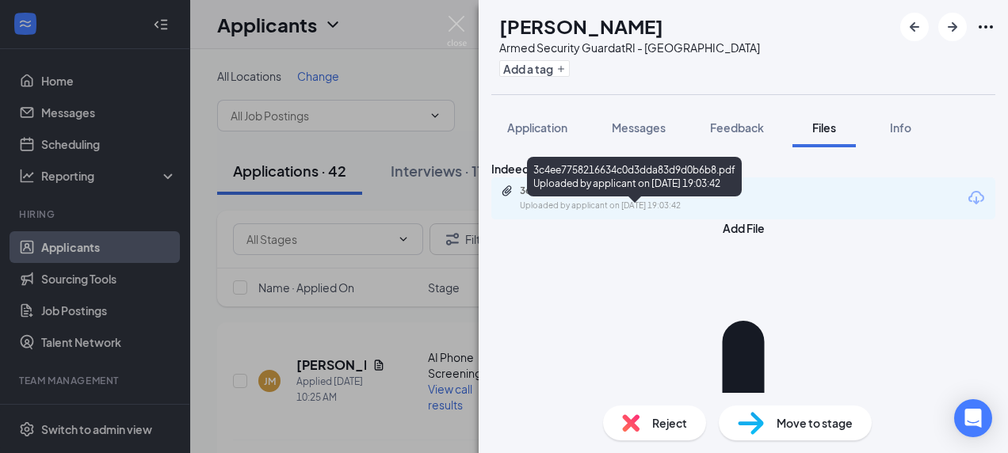
click at [718, 197] on div "3c4ee7758216634c0d3dda83d9d0b6b8.pdf" at bounding box center [631, 191] width 222 height 13
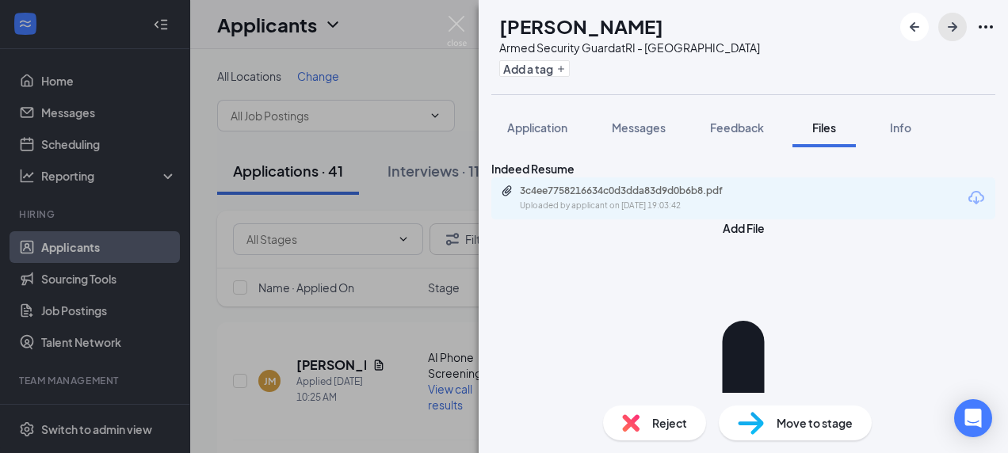
click at [956, 25] on icon "ArrowRight" at bounding box center [952, 26] width 19 height 19
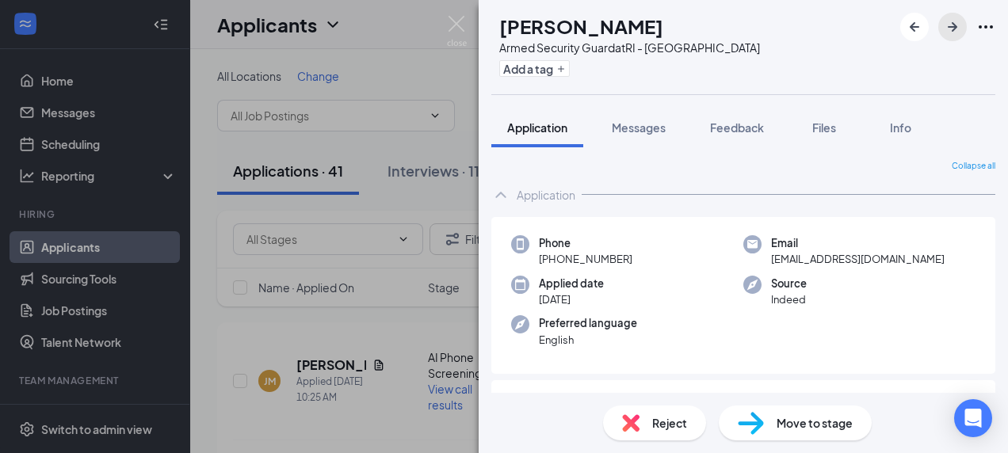
click at [956, 25] on icon "ArrowRight" at bounding box center [952, 26] width 19 height 19
click at [827, 122] on span "Files" at bounding box center [824, 127] width 24 height 14
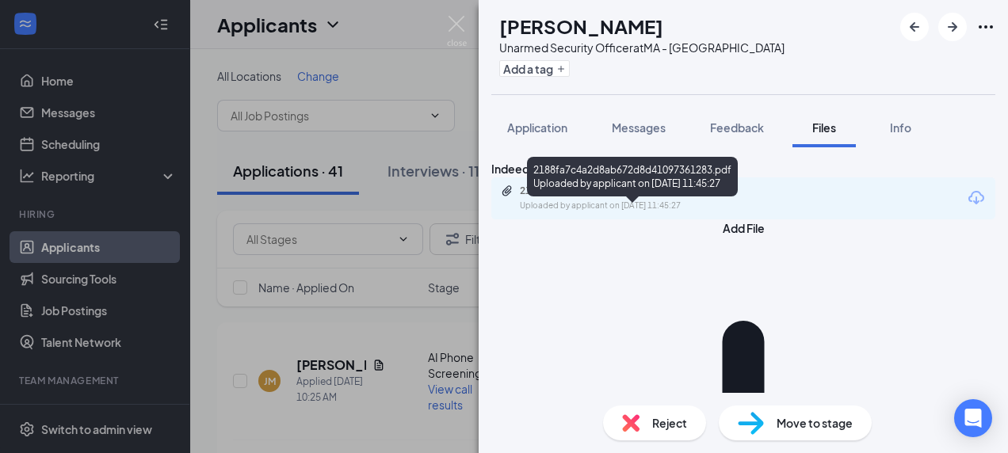
click at [623, 212] on div "Uploaded by applicant on [DATE] 11:45:27" at bounding box center [639, 206] width 238 height 13
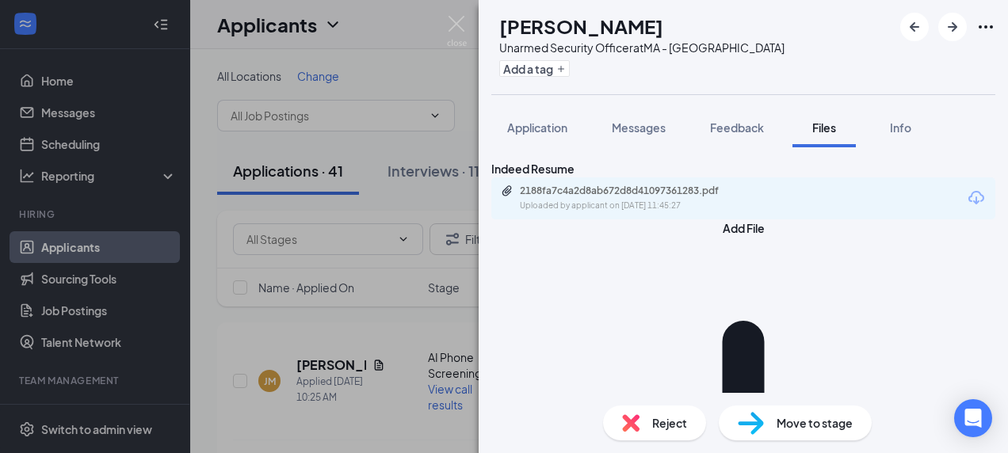
click at [627, 426] on img at bounding box center [630, 422] width 17 height 17
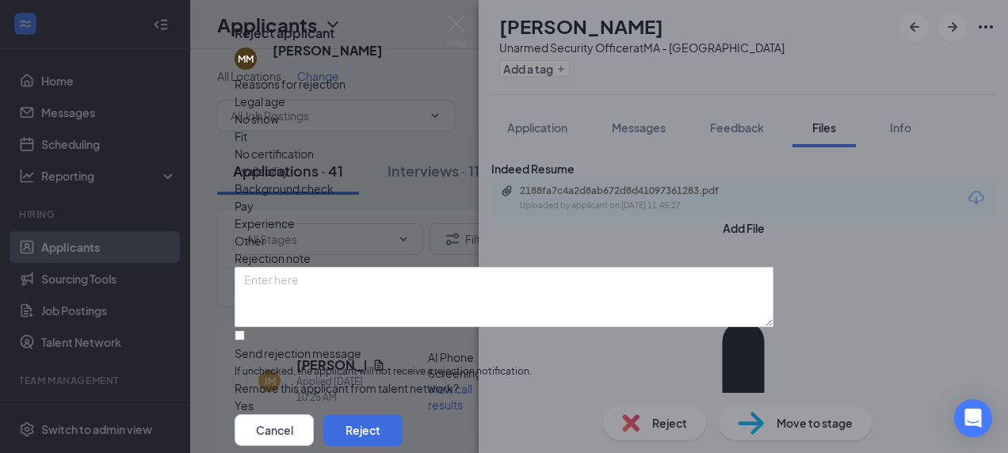
click at [295, 229] on span "Experience" at bounding box center [264, 223] width 60 height 17
click at [402, 414] on button "Reject" at bounding box center [362, 430] width 79 height 32
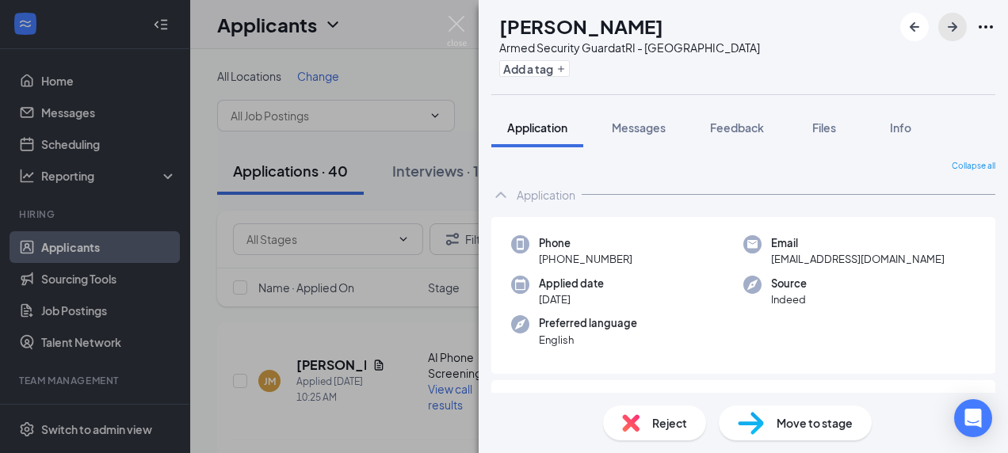
click at [950, 34] on icon "ArrowRight" at bounding box center [952, 26] width 19 height 19
click at [457, 30] on img at bounding box center [457, 31] width 20 height 31
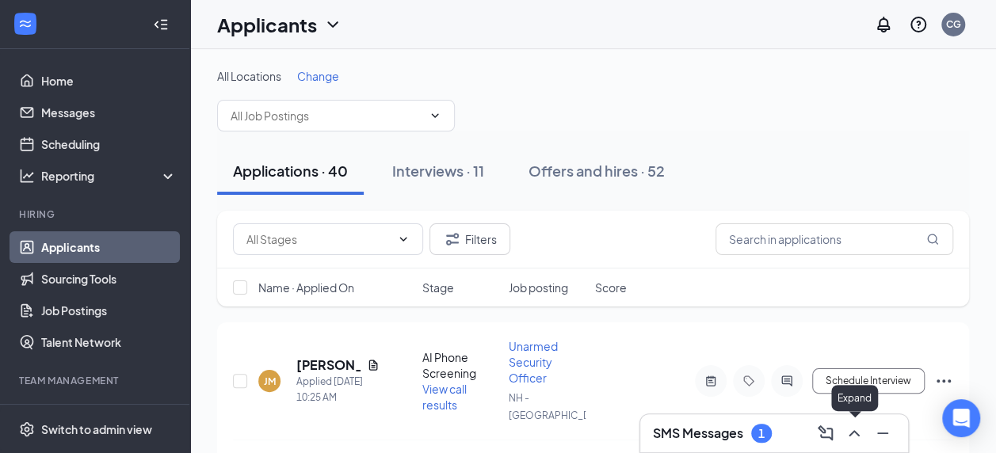
click at [857, 437] on icon "ChevronUp" at bounding box center [853, 433] width 19 height 19
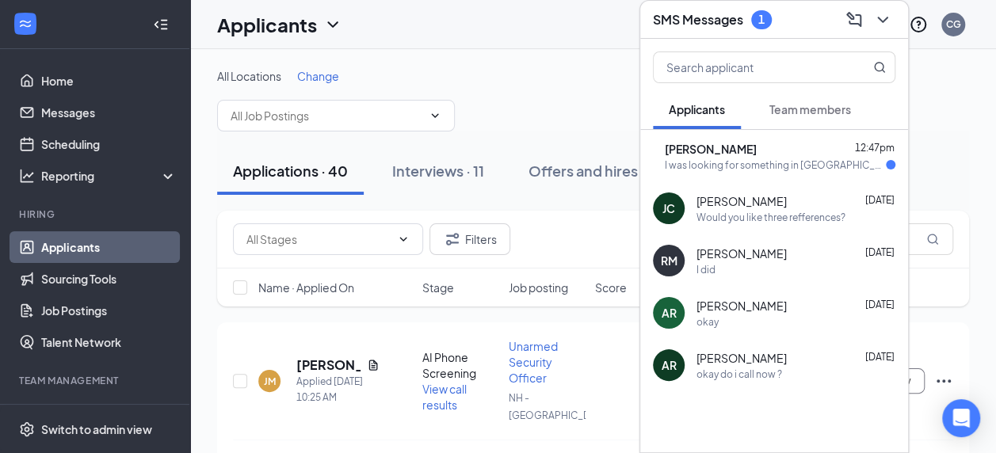
click at [719, 146] on span "[PERSON_NAME]" at bounding box center [711, 149] width 92 height 16
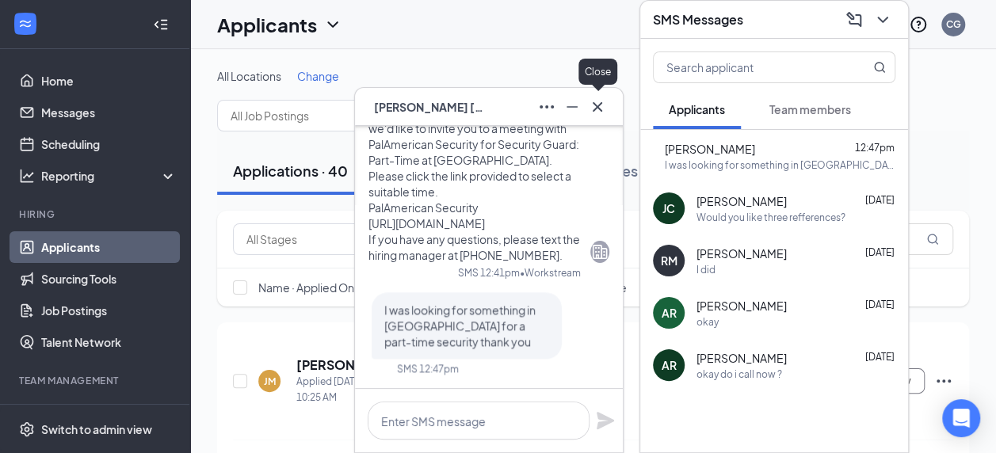
click at [598, 103] on icon "Cross" at bounding box center [597, 106] width 19 height 19
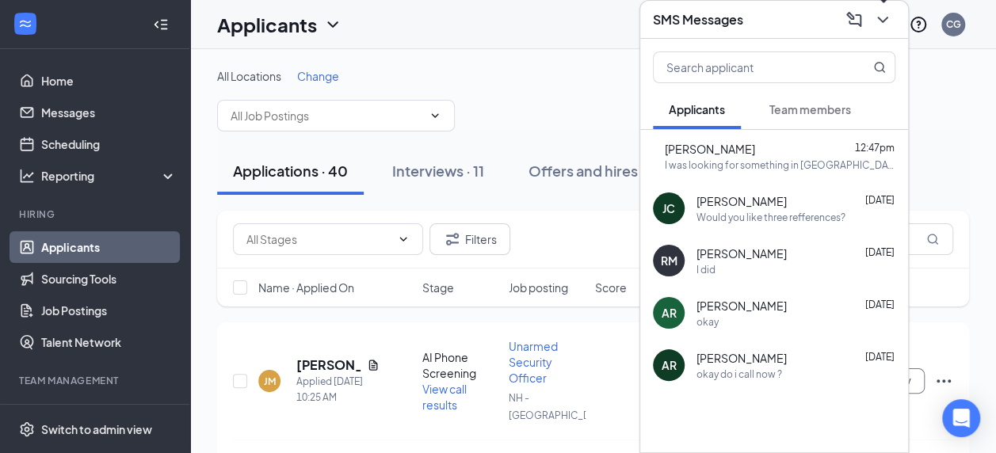
click at [887, 21] on icon "ChevronDown" at bounding box center [882, 19] width 19 height 19
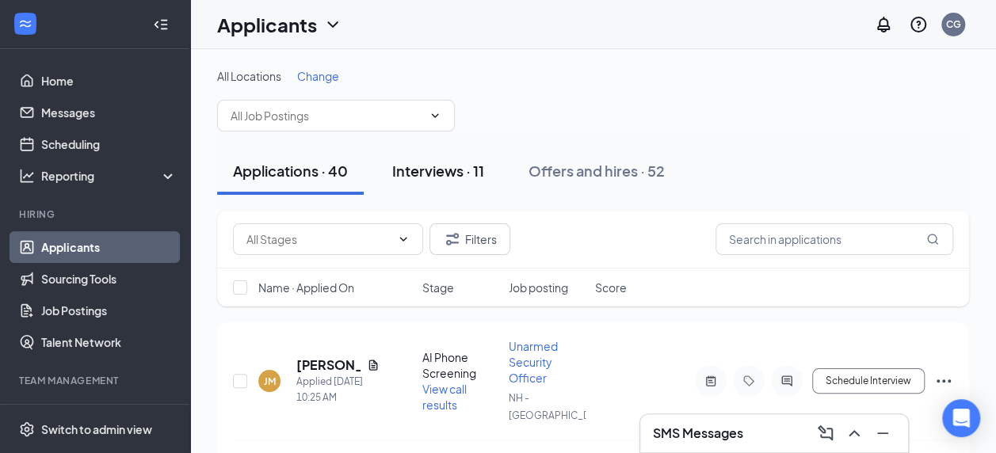
click at [459, 163] on div "Interviews · 11" at bounding box center [438, 171] width 92 height 20
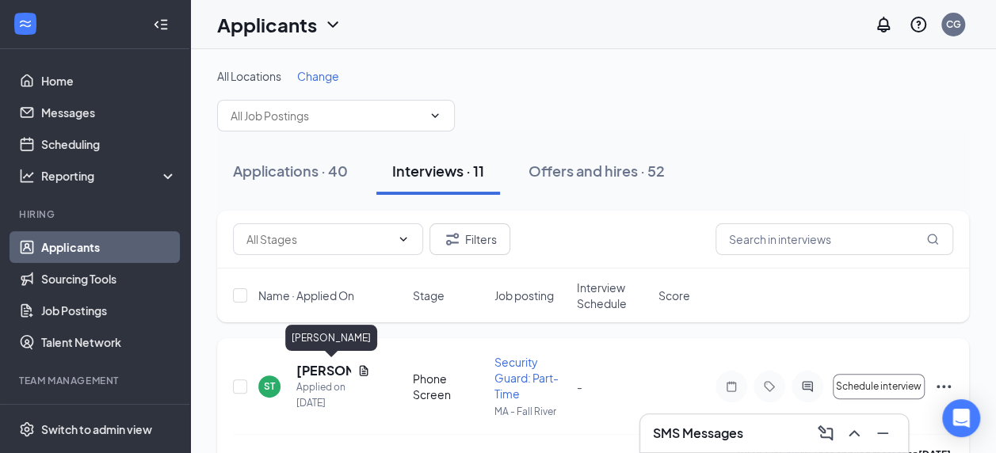
click at [307, 366] on h5 "[PERSON_NAME]" at bounding box center [323, 370] width 55 height 17
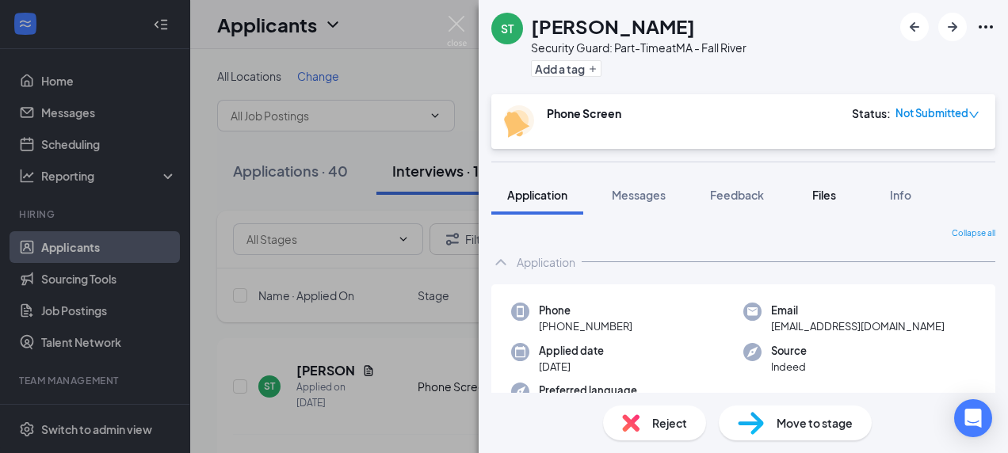
click at [822, 199] on span "Files" at bounding box center [824, 195] width 24 height 14
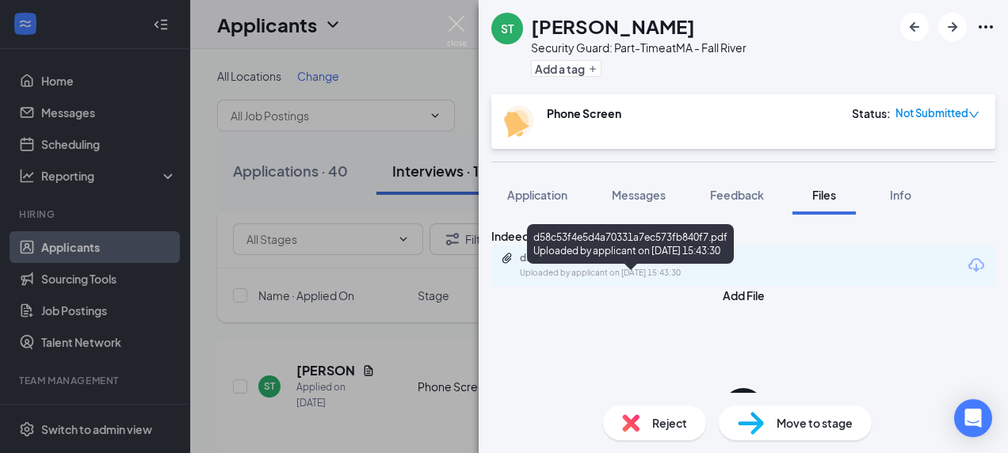
click at [627, 265] on div "d58c53f4e5d4a70331a7ec573fb840f7.pdf" at bounding box center [631, 258] width 222 height 13
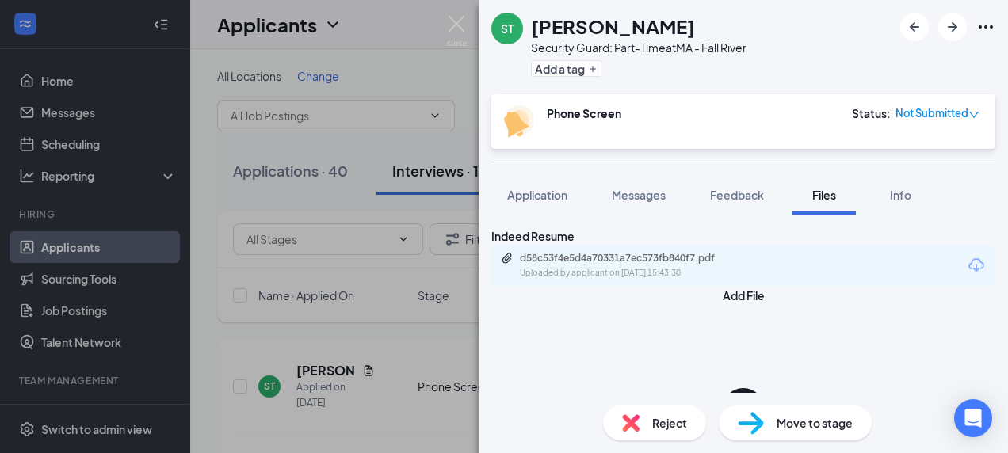
click at [636, 435] on div "Reject" at bounding box center [654, 423] width 103 height 35
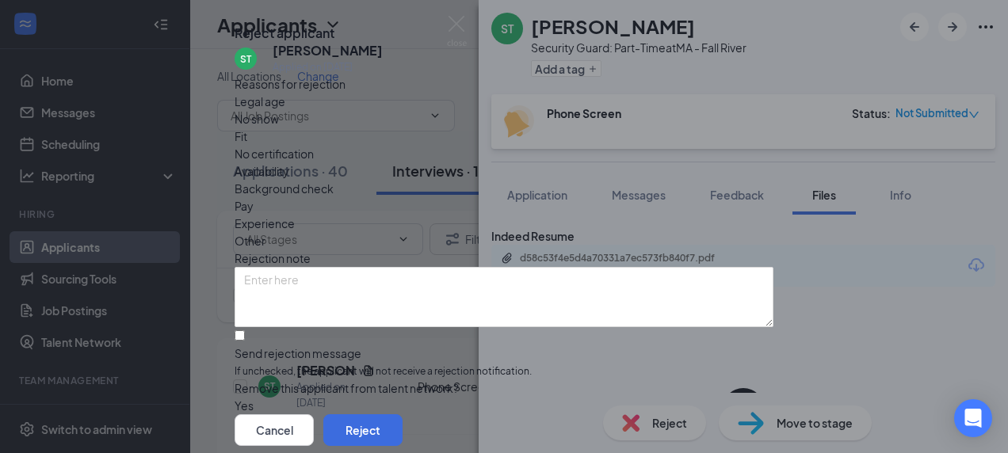
click at [596, 180] on div "Availability" at bounding box center [503, 170] width 539 height 17
click at [432, 145] on div "Fit" at bounding box center [503, 136] width 539 height 17
click at [402, 414] on button "Reject" at bounding box center [362, 430] width 79 height 32
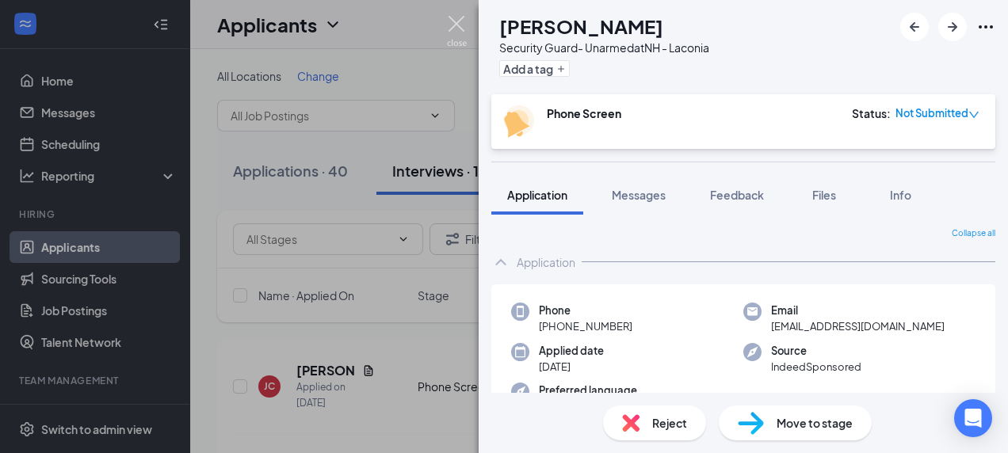
click at [455, 32] on img at bounding box center [457, 31] width 20 height 31
